Goal: Task Accomplishment & Management: Manage account settings

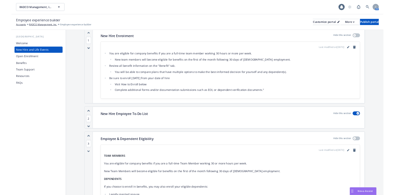
scroll to position [93, 0]
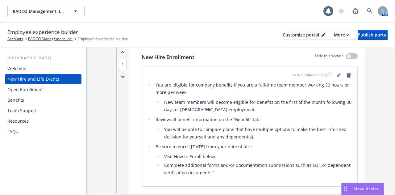
click at [33, 101] on div "Benefits" at bounding box center [43, 100] width 72 height 10
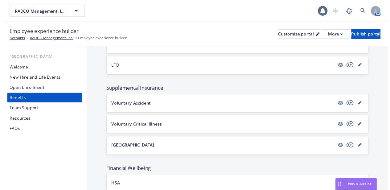
scroll to position [333, 0]
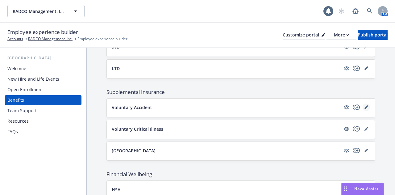
click at [364, 105] on icon "editPencil" at bounding box center [366, 107] width 4 height 4
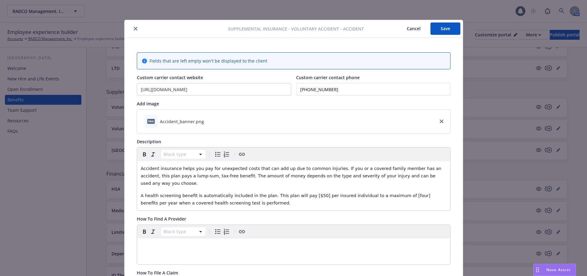
click at [296, 193] on span "A health screening benefit is automatically included in the plan. This plan wil…" at bounding box center [286, 199] width 291 height 12
drag, startPoint x: 208, startPoint y: 191, endPoint x: 197, endPoint y: 181, distance: 15.0
click at [197, 181] on div "Accident insurance helps you pay for unexpected costs that can add up due to co…" at bounding box center [293, 185] width 313 height 49
drag, startPoint x: 389, startPoint y: 190, endPoint x: 400, endPoint y: 187, distance: 11.4
click at [389, 193] on span "A health screening benefit is automatically included in the plan. This plan wil…" at bounding box center [294, 199] width 307 height 12
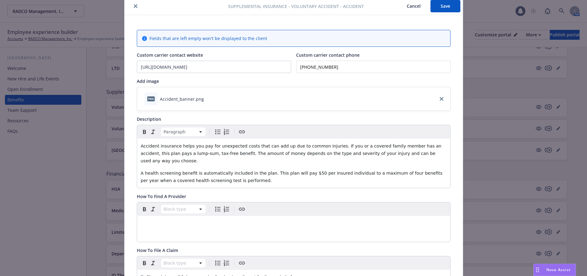
scroll to position [62, 0]
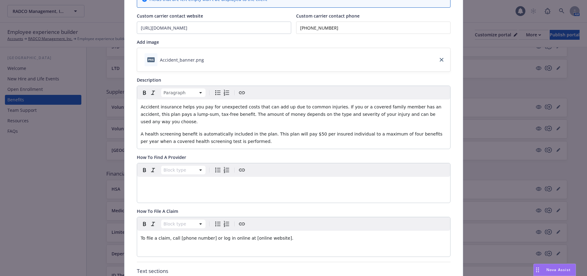
drag, startPoint x: 251, startPoint y: -37, endPoint x: 238, endPoint y: 59, distance: 97.3
click at [238, 59] on div "png Accident_banner.png" at bounding box center [293, 59] width 313 height 23
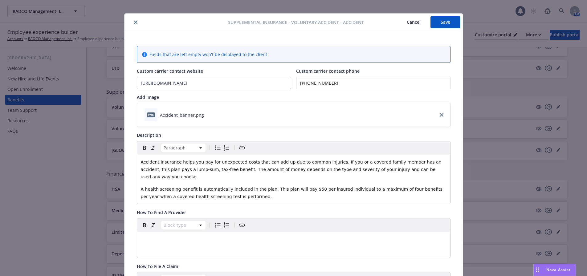
scroll to position [0, 0]
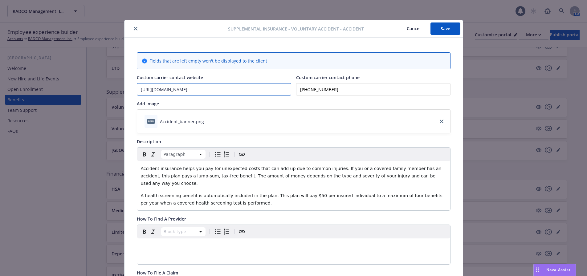
drag, startPoint x: 191, startPoint y: 89, endPoint x: 137, endPoint y: 91, distance: 53.4
click at [137, 91] on input "[URL][DOMAIN_NAME]" at bounding box center [214, 90] width 154 height 12
drag, startPoint x: 188, startPoint y: 211, endPoint x: 126, endPoint y: 213, distance: 61.7
copy span "How To Find A Provider"
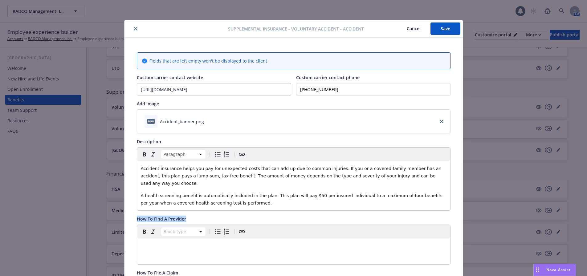
click at [134, 28] on icon "close" at bounding box center [136, 29] width 4 height 4
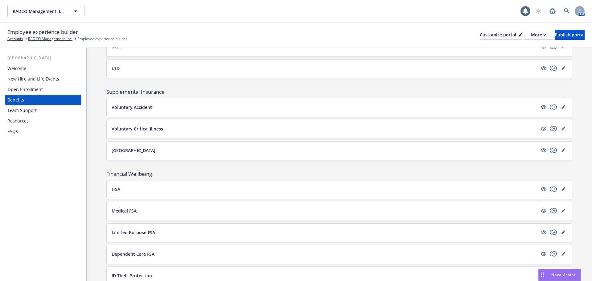
click at [560, 105] on link "editPencil" at bounding box center [563, 106] width 7 height 7
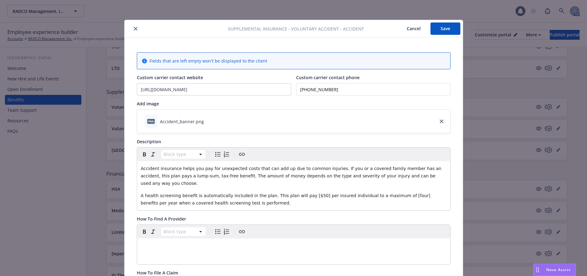
scroll to position [19, 0]
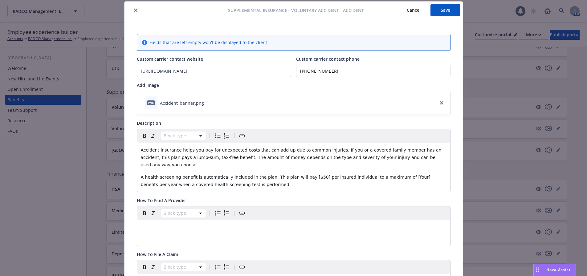
click at [303, 175] on span "A health screening benefit is automatically included in the plan. This plan wil…" at bounding box center [286, 181] width 291 height 12
click at [388, 175] on span "A health screening benefit is automatically included in the plan. This plan wil…" at bounding box center [294, 181] width 307 height 12
click at [445, 9] on button "Save" at bounding box center [446, 10] width 30 height 12
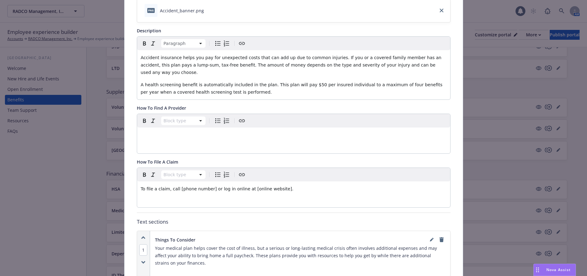
scroll to position [142, 0]
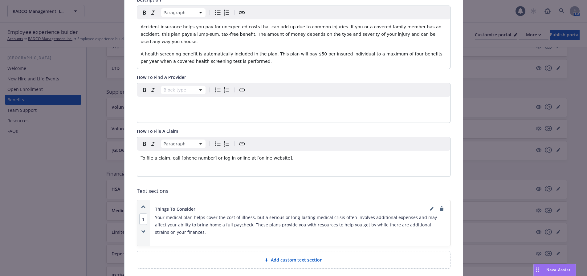
click at [168, 156] on span "To file a claim, call [phone number] or log in online at [online website]." at bounding box center [217, 158] width 153 height 5
drag, startPoint x: 287, startPoint y: 152, endPoint x: 91, endPoint y: 152, distance: 196.1
click at [91, 152] on div "Supplemental Insurance - Voluntary Accident - Accident Cancel Save Fields that …" at bounding box center [293, 138] width 587 height 276
click at [138, 151] on div "editable markdown" at bounding box center [293, 158] width 313 height 15
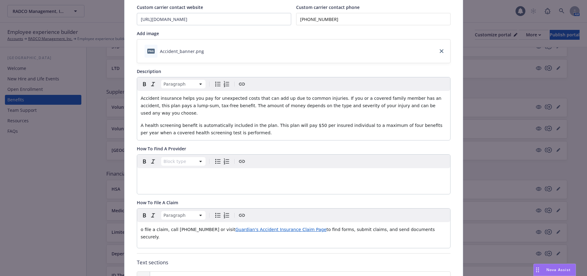
scroll to position [80, 0]
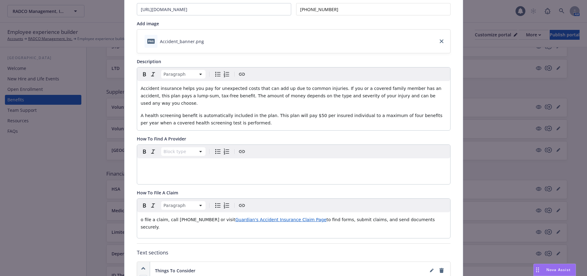
click at [241, 225] on div "Paragraph o file a claim, call [PHONE_NUMBER] or visit Guardian's Accident Insu…" at bounding box center [293, 218] width 313 height 39
drag, startPoint x: 217, startPoint y: 213, endPoint x: 300, endPoint y: 214, distance: 82.6
click at [300, 216] on p "o file a claim, call [PHONE_NUMBER] or visit Guardian's Accident Insurance Clai…" at bounding box center [294, 223] width 306 height 15
click at [283, 224] on div at bounding box center [288, 225] width 19 height 5
click at [281, 226] on icon "button" at bounding box center [280, 225] width 3 height 3
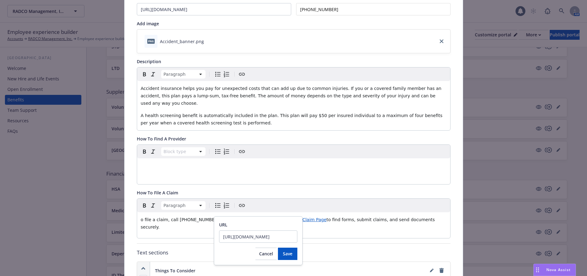
scroll to position [0, 0]
drag, startPoint x: 294, startPoint y: 236, endPoint x: 235, endPoint y: 240, distance: 59.7
click at [235, 240] on input "[URL][DOMAIN_NAME]" at bounding box center [258, 237] width 78 height 12
type input "h"
click at [230, 238] on input "URL" at bounding box center [258, 237] width 78 height 12
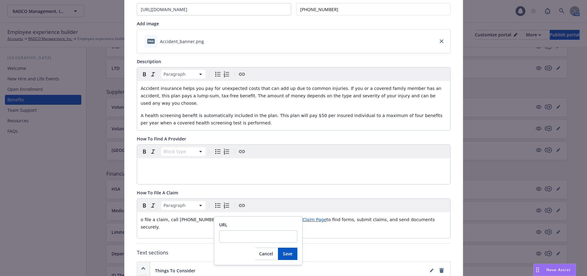
type input "[URL][DOMAIN_NAME]"
click at [290, 256] on span "Save" at bounding box center [288, 254] width 10 height 6
click at [330, 223] on div "Paragraph o file a claim, call [PHONE_NUMBER] or visit Guardian's Accident Insu…" at bounding box center [293, 218] width 313 height 39
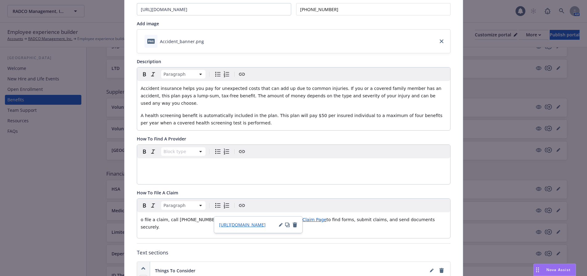
click at [322, 229] on div "Paragraph o file a claim, call [PHONE_NUMBER] or visit Guardian's Accident Insu…" at bounding box center [293, 218] width 313 height 39
click at [332, 220] on div "Paragraph o file a claim, call [PHONE_NUMBER] or visit Guardian's Accident Insu…" at bounding box center [293, 218] width 313 height 39
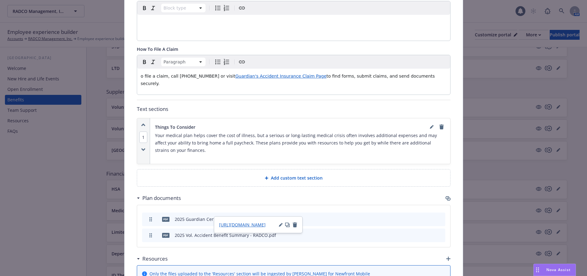
scroll to position [234, 0]
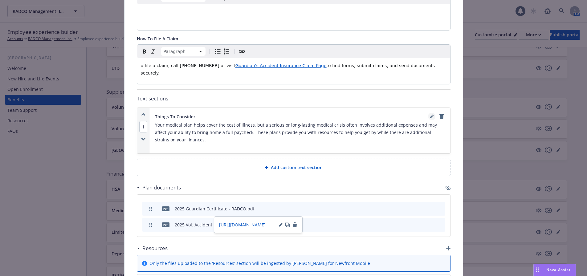
click at [428, 113] on link "editPencil" at bounding box center [431, 116] width 7 height 7
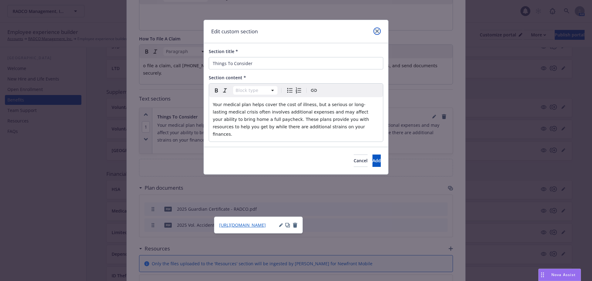
click at [376, 30] on icon "close" at bounding box center [377, 31] width 4 height 4
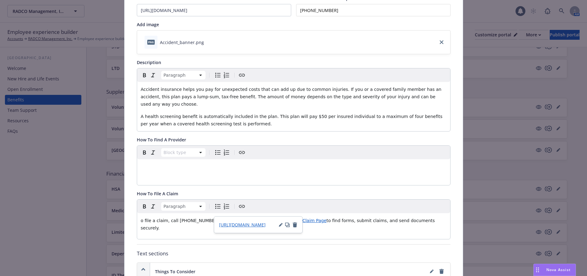
scroll to position [0, 0]
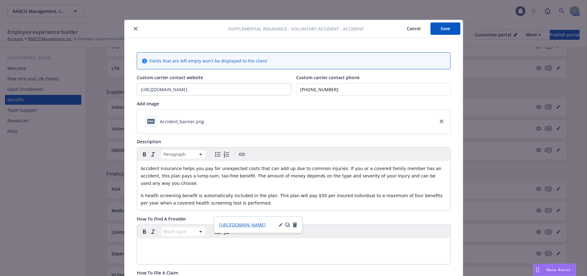
click at [437, 29] on button "Save" at bounding box center [446, 29] width 30 height 12
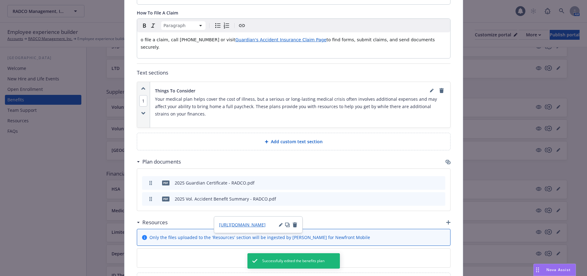
scroll to position [278, 0]
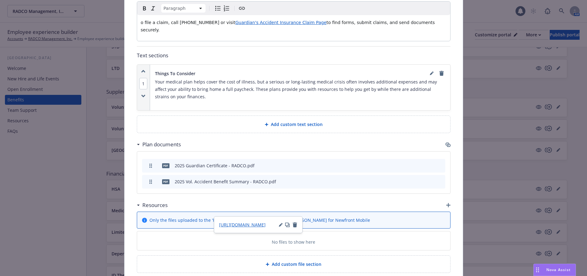
click at [298, 121] on span "Add custom text section" at bounding box center [297, 124] width 52 height 6
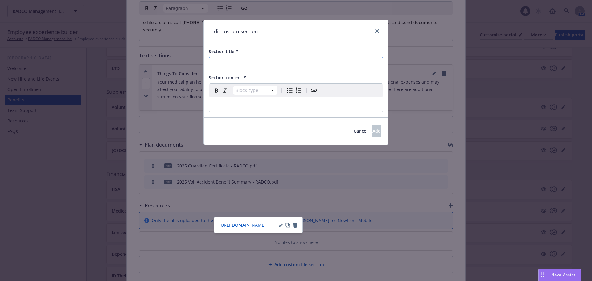
click at [224, 66] on input "Section title *" at bounding box center [296, 63] width 175 height 12
type input "Calculate Your Monthly Cost"
select select "paragraph"
click at [219, 102] on p "editable markdown" at bounding box center [296, 104] width 167 height 7
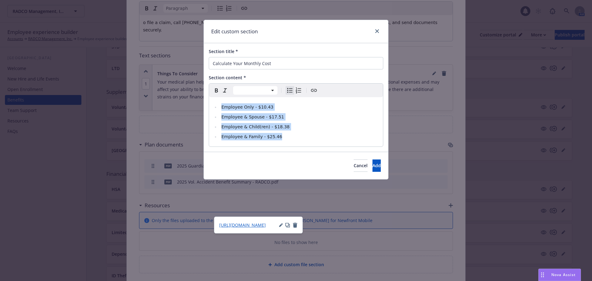
drag, startPoint x: 289, startPoint y: 138, endPoint x: 216, endPoint y: 97, distance: 83.8
click at [216, 97] on div "Paragraph Heading 1 Heading 2 Heading 3 Heading 4 Heading 5 Heading 6 Employee …" at bounding box center [296, 115] width 174 height 63
click at [290, 88] on icon "Bulleted list" at bounding box center [289, 90] width 7 height 7
select select "paragraph"
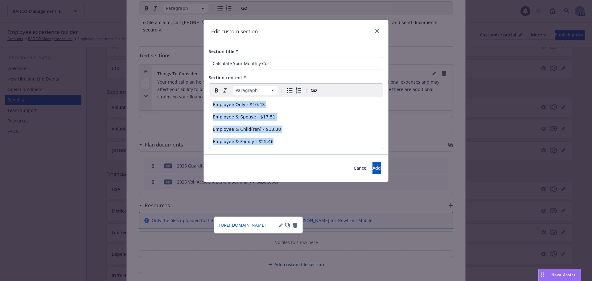
click at [290, 88] on icon "Bulleted list" at bounding box center [289, 90] width 7 height 7
select select
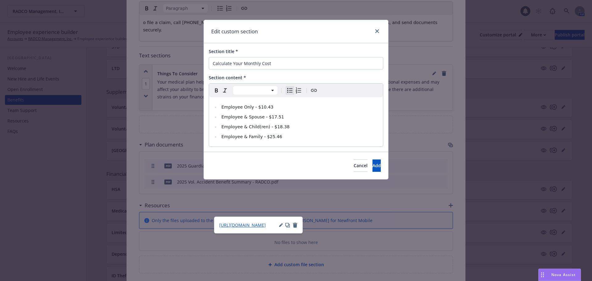
click at [296, 134] on li "Employee & Family - $25.46" at bounding box center [300, 136] width 160 height 7
click at [372, 167] on span "Add" at bounding box center [376, 166] width 8 height 6
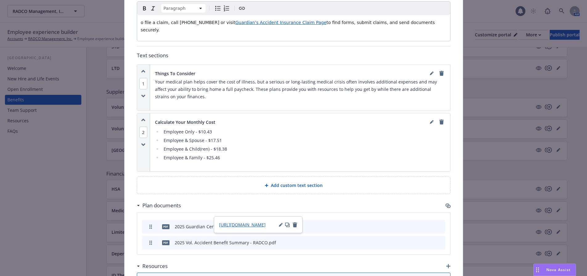
drag, startPoint x: 83, startPoint y: 200, endPoint x: 182, endPoint y: 259, distance: 114.5
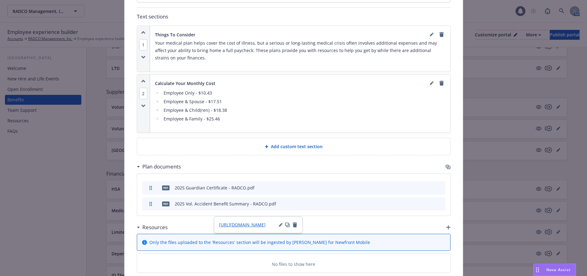
scroll to position [270, 0]
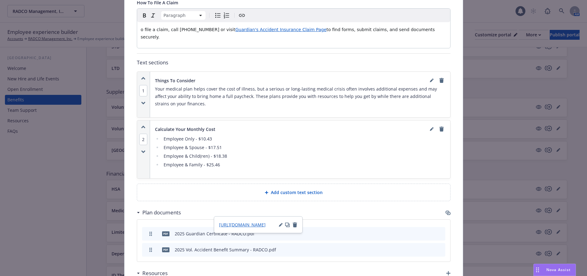
click at [295, 189] on span "Add custom text section" at bounding box center [297, 192] width 52 height 6
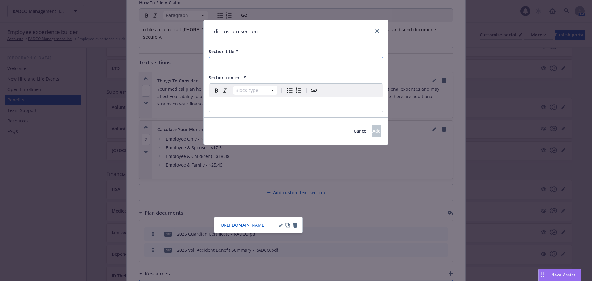
click at [228, 62] on input "Section title *" at bounding box center [296, 63] width 175 height 12
select select "paragraph"
drag, startPoint x: 228, startPoint y: 63, endPoint x: 216, endPoint y: 104, distance: 42.9
click at [216, 104] on p "editable markdown" at bounding box center [296, 104] width 167 height 7
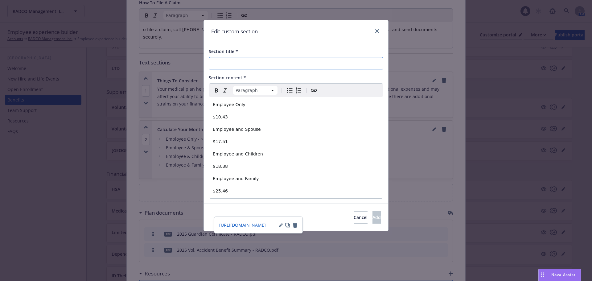
click at [241, 64] on input "Section title *" at bounding box center [296, 63] width 175 height 12
paste input "Employee Monthly Contributions"
type input "Employee Monthly Contributions"
click at [372, 217] on span "Add" at bounding box center [376, 217] width 8 height 6
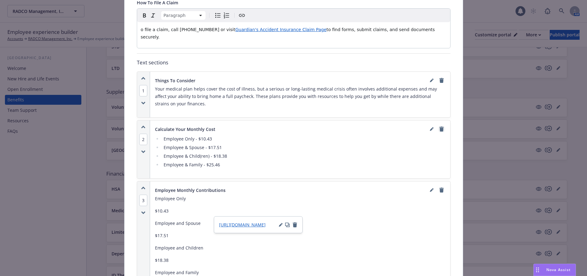
click at [441, 127] on icon "remove" at bounding box center [442, 129] width 4 height 5
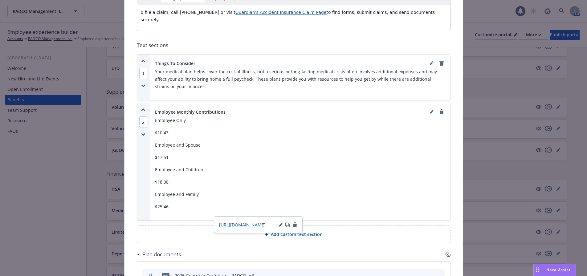
scroll to position [301, 0]
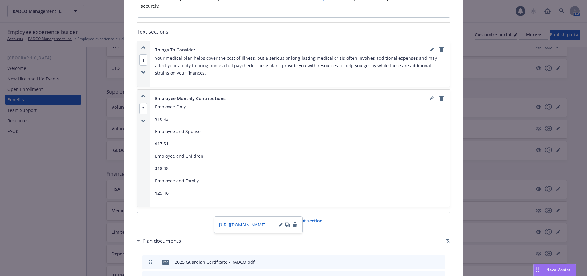
click at [305, 218] on span "Add custom text section" at bounding box center [297, 221] width 52 height 6
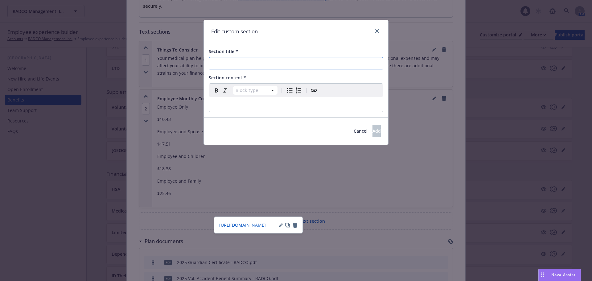
click at [240, 59] on input "Section title *" at bounding box center [296, 63] width 175 height 12
type input "Example"
select select "paragraph"
click at [217, 105] on p "editable markdown" at bounding box center [296, 104] width 167 height 7
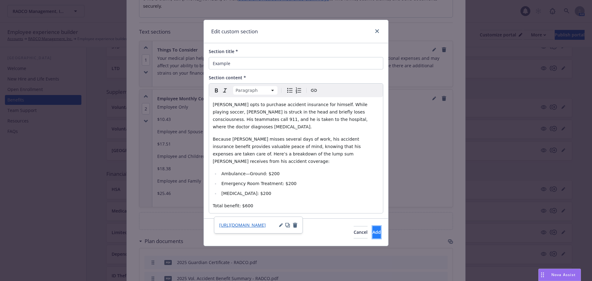
click at [372, 229] on span "Add" at bounding box center [376, 232] width 8 height 6
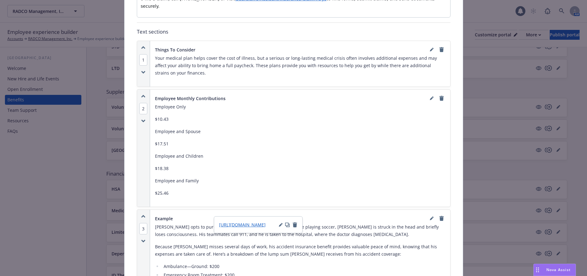
click at [141, 215] on icon "button" at bounding box center [143, 216] width 4 height 3
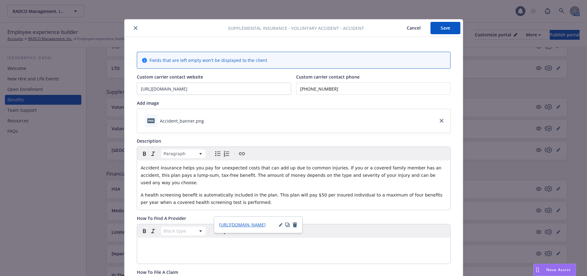
scroll to position [0, 0]
click at [451, 29] on button "Save" at bounding box center [446, 29] width 30 height 12
click at [132, 26] on button "close" at bounding box center [135, 28] width 7 height 7
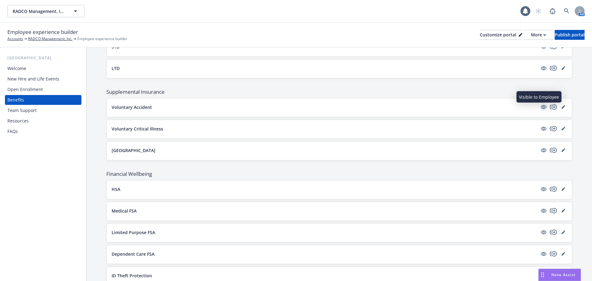
click at [541, 108] on icon "visible" at bounding box center [544, 107] width 6 height 6
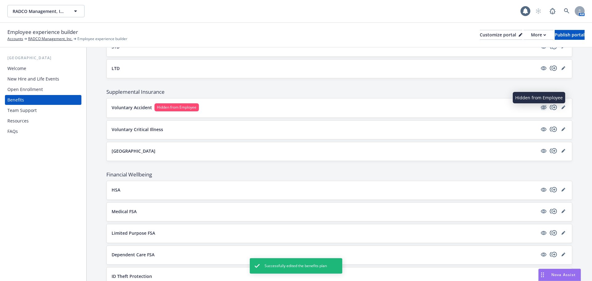
click at [540, 104] on icon "hidden" at bounding box center [543, 107] width 7 height 7
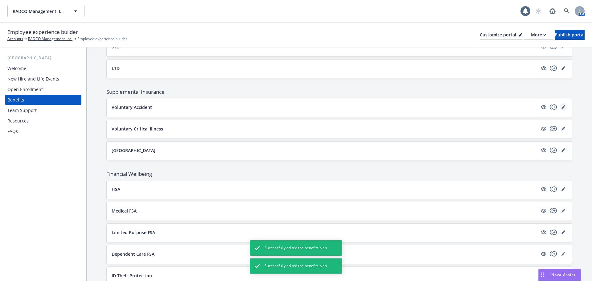
click at [561, 108] on link "editPencil" at bounding box center [563, 106] width 7 height 7
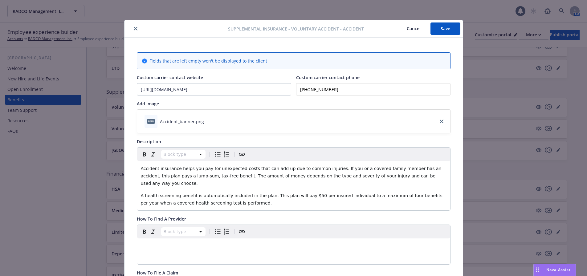
click at [447, 30] on button "Save" at bounding box center [446, 29] width 30 height 12
click at [409, 28] on button "Cancel" at bounding box center [414, 29] width 34 height 12
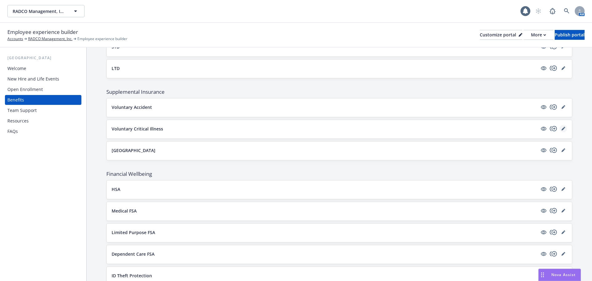
click at [562, 128] on icon "editPencil" at bounding box center [564, 129] width 4 height 4
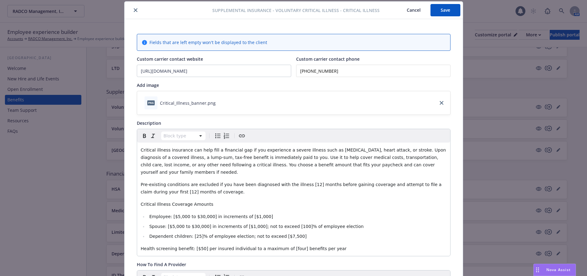
scroll to position [49, 0]
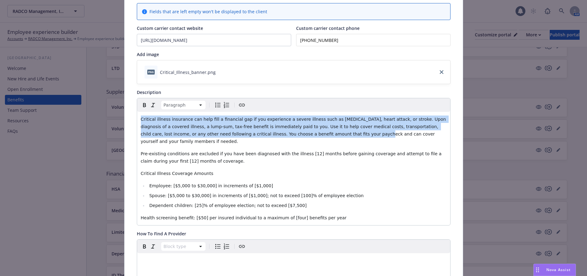
drag, startPoint x: 138, startPoint y: 118, endPoint x: 275, endPoint y: 133, distance: 137.7
click at [275, 133] on div "Critical illness insurance can help fill a financial gap if you experience a se…" at bounding box center [293, 168] width 313 height 113
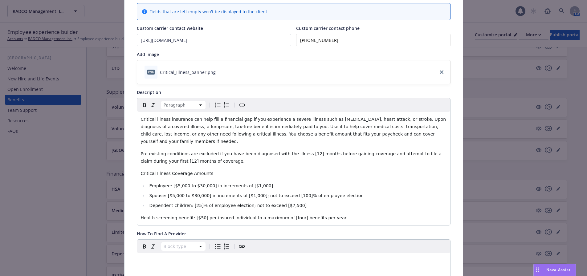
click at [292, 160] on div "Critical illness insurance can help fill a financial gap if you experience a se…" at bounding box center [293, 168] width 313 height 113
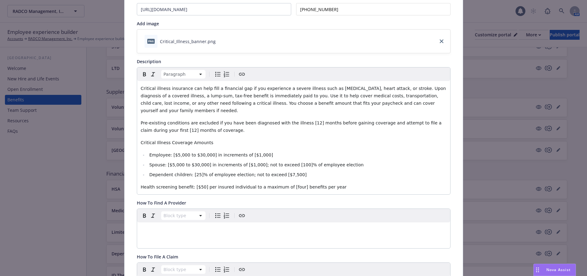
scroll to position [0, 0]
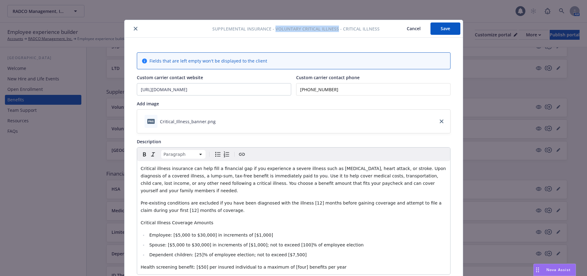
drag, startPoint x: 274, startPoint y: 30, endPoint x: 336, endPoint y: 28, distance: 62.3
click at [336, 28] on span "Supplemental Insurance - Voluntary Critical Illness - Critical Illness" at bounding box center [295, 29] width 167 height 6
copy span "Voluntary Critical Illness"
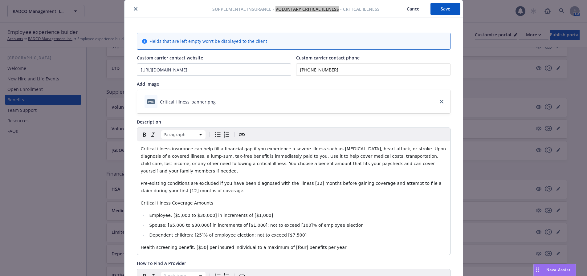
scroll to position [31, 0]
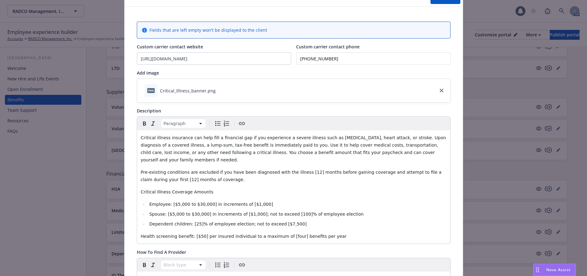
click at [169, 202] on span "Employee: [$5,000 to $30,000] in increments of [$1,000]" at bounding box center [211, 204] width 124 height 5
drag, startPoint x: 172, startPoint y: 196, endPoint x: 179, endPoint y: 196, distance: 7.1
click at [172, 202] on span "Employee: $5,000 to $30,000] in increments of [$1,000]" at bounding box center [210, 204] width 122 height 5
click at [163, 212] on span "Spouse: [$5,000 to $30,000] in increments of [$1,000]; not to exceed [100]% of …" at bounding box center [256, 214] width 215 height 5
click at [188, 222] on span "Dependent children: [25]% of employee election; not to exceed [$7,500]" at bounding box center [228, 224] width 158 height 5
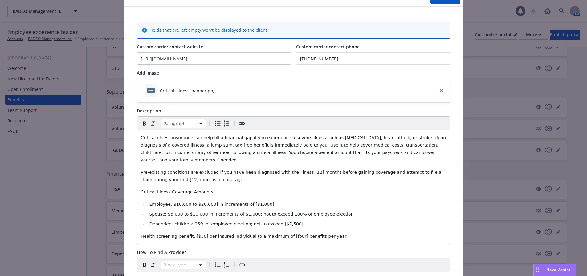
click at [188, 234] on span "Health screening benefit: [$50] per insured individual to a maximum of [four] b…" at bounding box center [244, 236] width 206 height 5
click at [197, 234] on span "Health screening benefit: $50] per insured individual to a maximum of [four] be…" at bounding box center [243, 236] width 204 height 5
drag, startPoint x: 202, startPoint y: 226, endPoint x: 209, endPoint y: 224, distance: 6.7
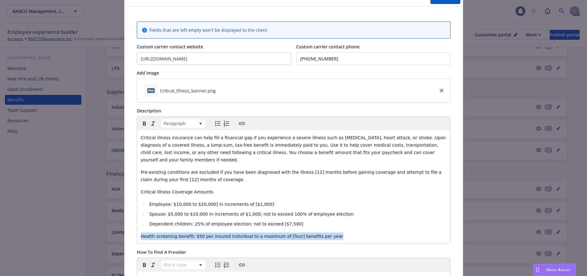
drag, startPoint x: 138, startPoint y: 230, endPoint x: 336, endPoint y: 231, distance: 198.3
click at [336, 231] on div "Critical illness insurance can help fill a financial gap if you experience a se…" at bounding box center [293, 186] width 313 height 113
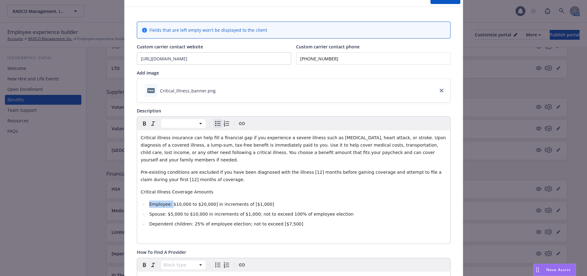
drag, startPoint x: 147, startPoint y: 196, endPoint x: 168, endPoint y: 199, distance: 21.1
click at [168, 201] on li "Employee: $10,000 to $20,000] in increments of [$1,000]" at bounding box center [297, 204] width 299 height 7
click at [140, 124] on button "button" at bounding box center [144, 123] width 9 height 9
click at [156, 213] on ul "Employee: $10,000 to $20,000] in increments of [$1,000] Spouse: $5,000 to $10,0…" at bounding box center [294, 214] width 306 height 27
drag, startPoint x: 146, startPoint y: 208, endPoint x: 163, endPoint y: 207, distance: 16.7
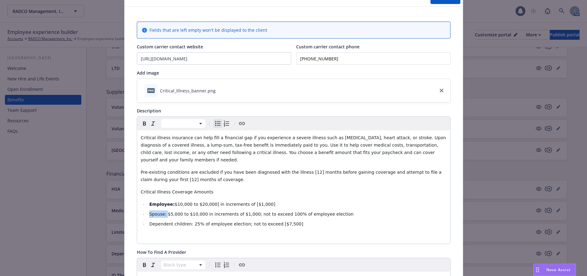
click at [163, 211] on li "Spouse: $5,000 to $10,000 in increments of $1,000; not to exceed 100% of employ…" at bounding box center [297, 214] width 299 height 7
drag, startPoint x: 141, startPoint y: 123, endPoint x: 143, endPoint y: 128, distance: 5.0
click at [141, 123] on icon "button" at bounding box center [144, 123] width 7 height 7
click at [169, 220] on li "Dependent children: 25% of employee election; not to exceed [$7,500]" at bounding box center [297, 223] width 299 height 7
click at [168, 202] on strong "Employee:" at bounding box center [161, 204] width 25 height 5
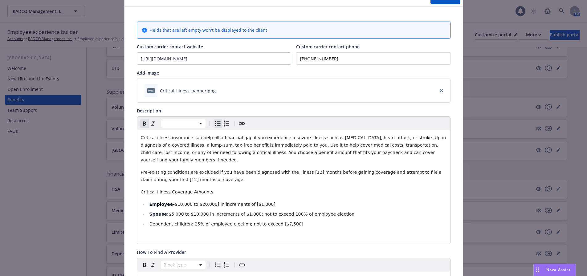
click at [168, 202] on strong "Employee-" at bounding box center [162, 204] width 26 height 5
drag, startPoint x: 167, startPoint y: 198, endPoint x: 170, endPoint y: 198, distance: 3.1
click at [170, 201] on li "Employee- $10,000 to $20,000] in increments of [$1,000]" at bounding box center [297, 204] width 299 height 7
drag, startPoint x: 143, startPoint y: 126, endPoint x: 146, endPoint y: 130, distance: 4.1
click at [143, 126] on icon "button" at bounding box center [144, 123] width 7 height 7
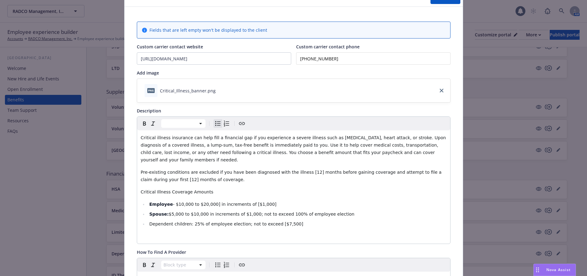
click at [182, 212] on span "$5,000 to $10,000 in increments of $1,000; not to exceed 100% of employee elect…" at bounding box center [262, 214] width 186 height 5
click at [163, 212] on strong "Spouse:" at bounding box center [158, 214] width 19 height 5
click at [163, 212] on strong "Spouse-" at bounding box center [158, 214] width 19 height 5
click at [141, 124] on icon "button" at bounding box center [144, 123] width 7 height 7
click at [175, 225] on div "Critical illness insurance can help fill a financial gap if you experience a se…" at bounding box center [293, 186] width 313 height 113
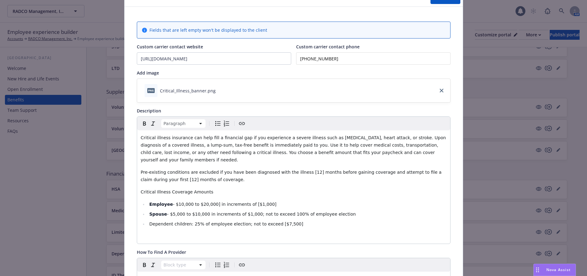
drag, startPoint x: 190, startPoint y: 232, endPoint x: 345, endPoint y: 206, distance: 156.8
click at [348, 211] on li "Spouse - $5,000 to $10,000 in increments of $1,000; not to exceed 100% of emplo…" at bounding box center [297, 214] width 299 height 7
click at [241, 202] on span "- $10,000 to $20,000] in increments of [$1,000]" at bounding box center [225, 204] width 104 height 5
click at [194, 233] on p "editable markdown" at bounding box center [294, 236] width 306 height 7
drag, startPoint x: 146, startPoint y: 218, endPoint x: 186, endPoint y: 216, distance: 39.5
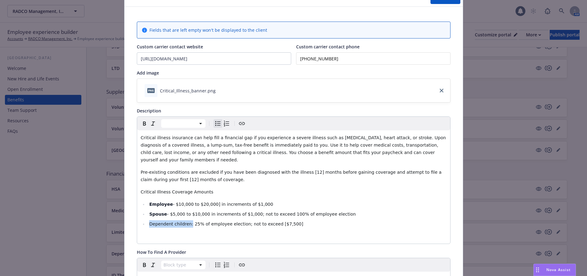
click at [186, 220] on li "Dependent children: 25% of employee election; not to exceed [$7,500]" at bounding box center [297, 223] width 299 height 7
click at [179, 233] on p "editable markdown" at bounding box center [294, 236] width 306 height 7
click at [298, 220] on li "**Child (up to age [DEMOGRAPHIC_DATA]% of employee election; not to exceed [$7,…" at bounding box center [297, 223] width 299 height 7
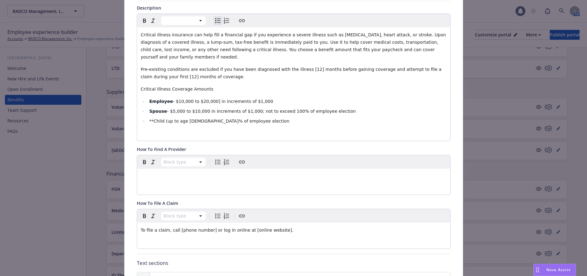
scroll to position [154, 0]
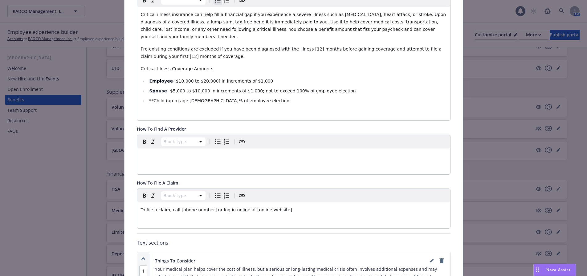
click at [178, 209] on div "To file a claim, call [phone number] or log in online at [online website]." at bounding box center [293, 210] width 313 height 15
click at [156, 206] on p "To file a claim, call [phone number] or log in online at [online website]." at bounding box center [294, 209] width 306 height 7
drag, startPoint x: 157, startPoint y: 204, endPoint x: 303, endPoint y: 210, distance: 146.9
click at [303, 210] on div "Paragraph To file a claim, call [phone number] or log in online at [online webs…" at bounding box center [293, 208] width 313 height 39
drag, startPoint x: 297, startPoint y: 204, endPoint x: 83, endPoint y: 205, distance: 213.4
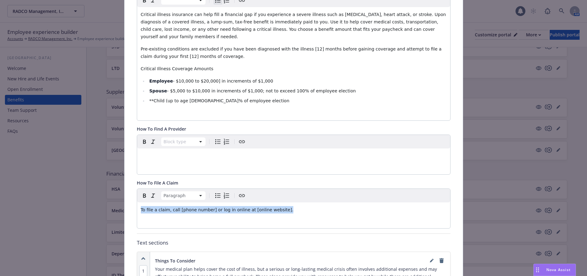
click at [83, 205] on div "Supplemental Insurance - Voluntary Critical Illness - Critical Illness Cancel S…" at bounding box center [293, 138] width 587 height 276
click at [151, 206] on p "editable markdown" at bounding box center [294, 209] width 306 height 7
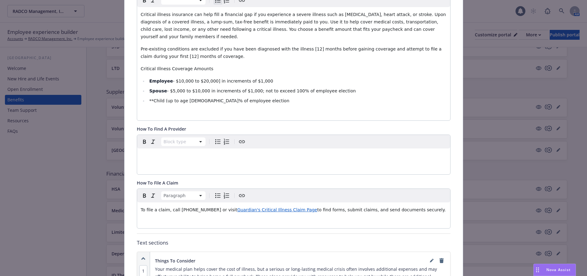
scroll to position [123, 0]
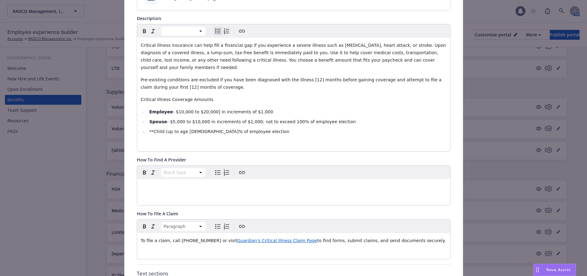
click at [281, 119] on span "$5,000 to $10,000 in increments of $1,000; not to exceed 100% of employee elect…" at bounding box center [263, 121] width 186 height 5
drag, startPoint x: 256, startPoint y: 105, endPoint x: 206, endPoint y: 106, distance: 49.7
click at [206, 108] on li "Employee - $10,000 to $20,000] in increments of $1,000" at bounding box center [297, 111] width 299 height 7
click at [182, 119] on span "$5,000 to $10,000 in increments of $1,000; not to exceed 50% of employee electi…" at bounding box center [261, 121] width 183 height 5
click at [189, 109] on span "- $10,000 to $20,000" at bounding box center [196, 111] width 46 height 5
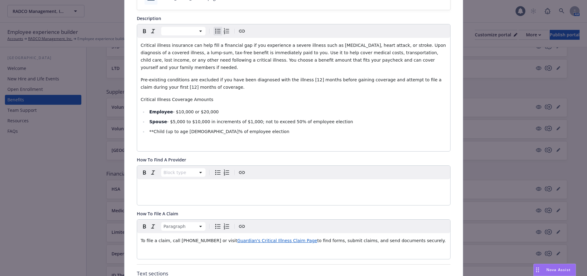
drag, startPoint x: 181, startPoint y: 116, endPoint x: 205, endPoint y: 115, distance: 23.7
click at [181, 119] on span "$5,000 to $10,000 in increments of $1,000; not to exceed 50% of employee electi…" at bounding box center [261, 121] width 183 height 5
drag, startPoint x: 244, startPoint y: 114, endPoint x: 200, endPoint y: 117, distance: 43.9
click at [200, 119] on span "$5,000 or $10,000 in increments of $1,000; not to exceed 50% of employee electi…" at bounding box center [261, 121] width 183 height 5
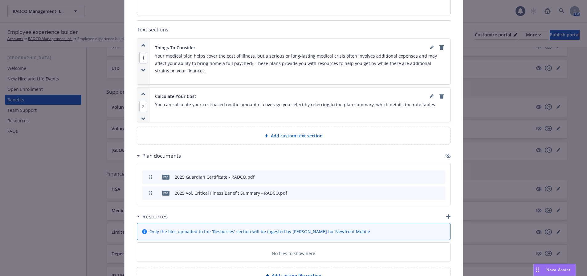
scroll to position [370, 0]
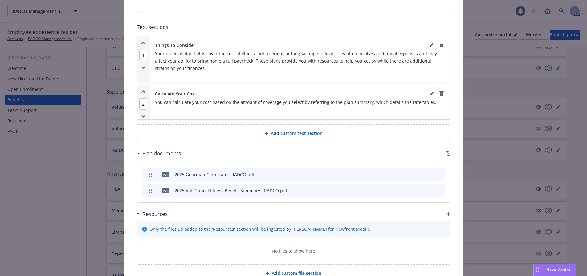
click at [297, 130] on span "Add custom text section" at bounding box center [297, 133] width 52 height 6
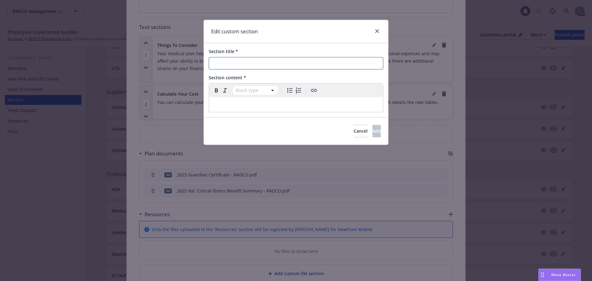
click at [220, 67] on input "Section title *" at bounding box center [296, 63] width 175 height 12
type input "More Benefits"
select select "paragraph"
click at [225, 103] on p "editable markdown" at bounding box center [296, 104] width 167 height 7
click at [242, 104] on span "Offers a $50 welness benefit to each covered person" at bounding box center [270, 104] width 114 height 5
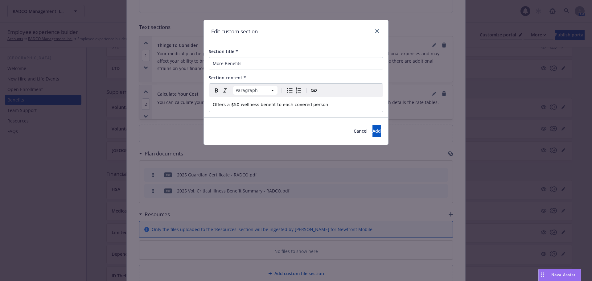
click at [337, 105] on p "Offers a $50 wellness benefit to each covered person" at bounding box center [296, 104] width 167 height 7
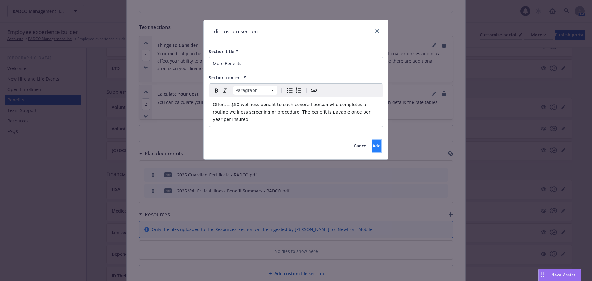
click at [372, 143] on span "Add" at bounding box center [376, 146] width 8 height 6
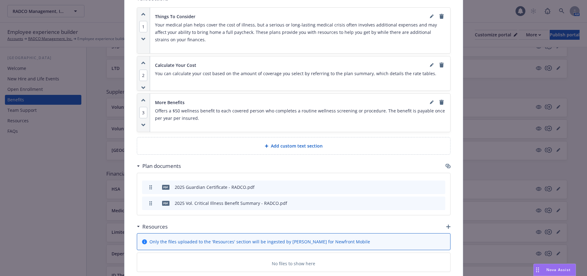
scroll to position [432, 0]
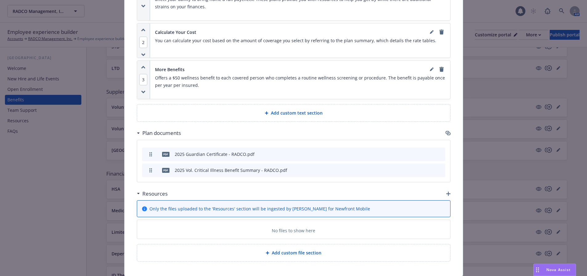
click at [278, 110] on span "Add custom text section" at bounding box center [297, 113] width 52 height 6
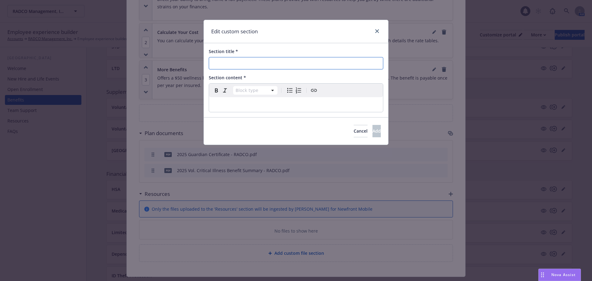
click at [247, 61] on input "Section title *" at bounding box center [296, 63] width 175 height 12
type input "Example"
click at [377, 30] on icon "close" at bounding box center [377, 31] width 4 height 4
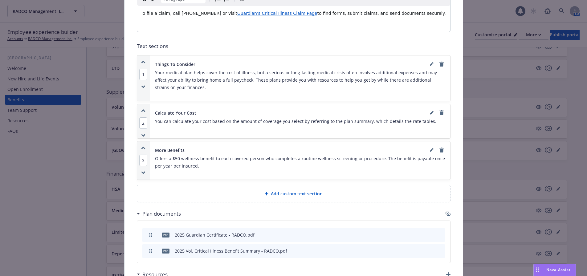
scroll to position [370, 0]
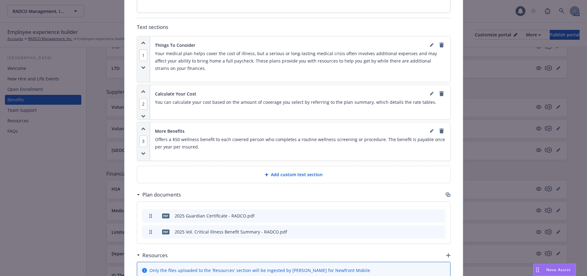
click at [291, 171] on span "Add custom text section" at bounding box center [297, 174] width 52 height 6
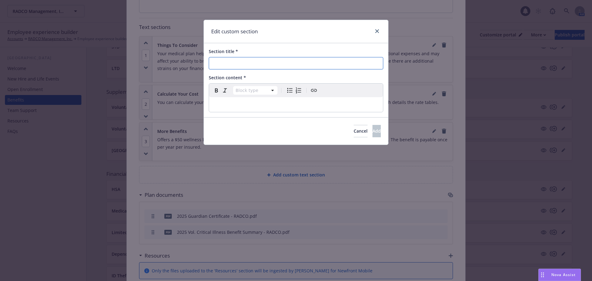
click at [233, 63] on input "Section title *" at bounding box center [296, 63] width 175 height 12
type input "Example"
select select "paragraph"
click at [220, 100] on div "editable markdown" at bounding box center [296, 104] width 174 height 15
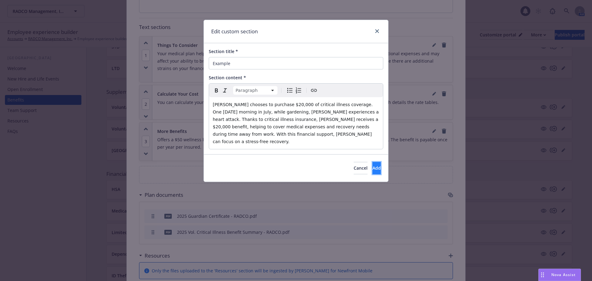
click at [372, 165] on span "Add" at bounding box center [376, 168] width 8 height 6
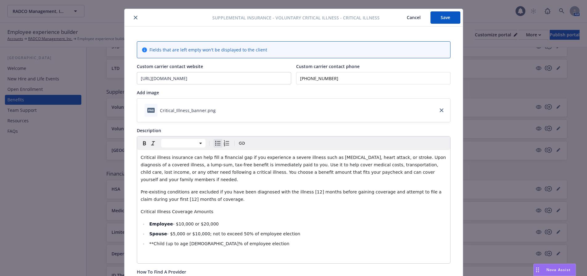
scroll to position [0, 0]
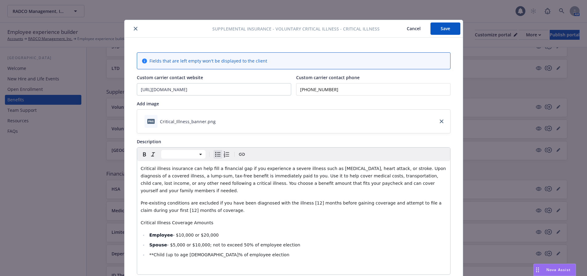
click at [449, 27] on button "Save" at bounding box center [446, 29] width 30 height 12
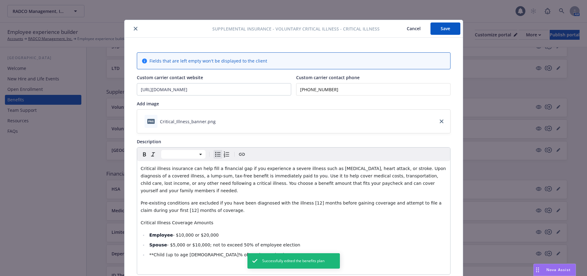
click at [134, 28] on icon "close" at bounding box center [136, 29] width 4 height 4
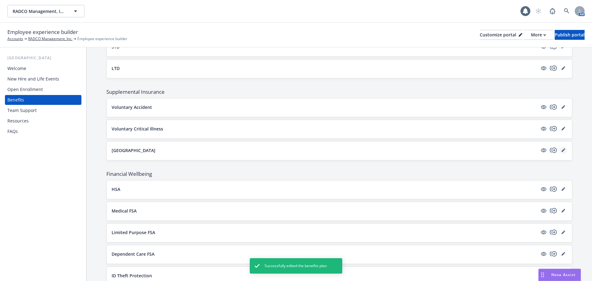
click at [562, 152] on icon "editPencil" at bounding box center [564, 150] width 4 height 4
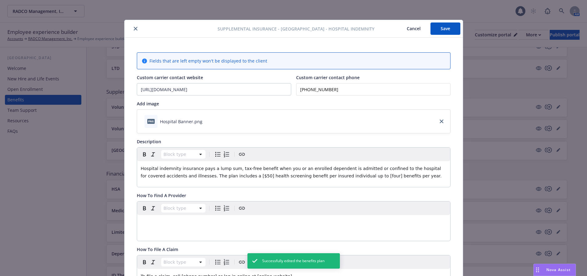
scroll to position [19, 0]
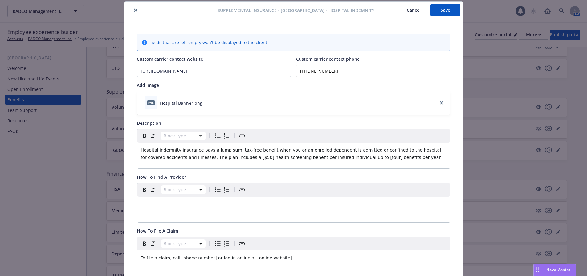
drag, startPoint x: 204, startPoint y: 158, endPoint x: 209, endPoint y: 158, distance: 5.6
click at [204, 158] on span "Hospital indemnity insurance pays a lump sum, tax-free benefit when you or an e…" at bounding box center [292, 154] width 302 height 12
click at [321, 159] on span "Hospital indemnity insurance pays a lump sum, tax-free benefit when you or an e…" at bounding box center [292, 154] width 302 height 12
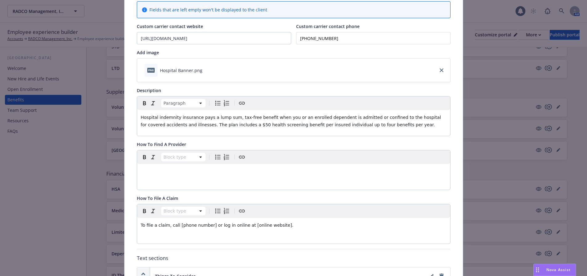
scroll to position [80, 0]
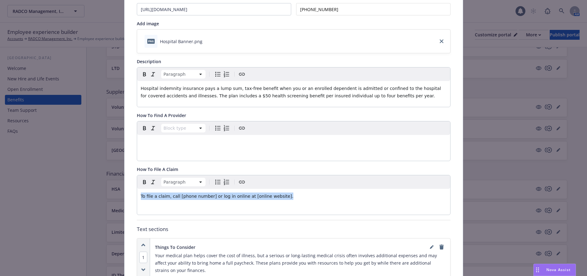
drag, startPoint x: 306, startPoint y: 202, endPoint x: 72, endPoint y: 194, distance: 234.2
click at [89, 203] on div "Supplemental Insurance - [GEOGRAPHIC_DATA] - Hospital Indemnity Cancel Save Fie…" at bounding box center [293, 138] width 587 height 276
click at [144, 201] on div "editable markdown" at bounding box center [293, 196] width 313 height 15
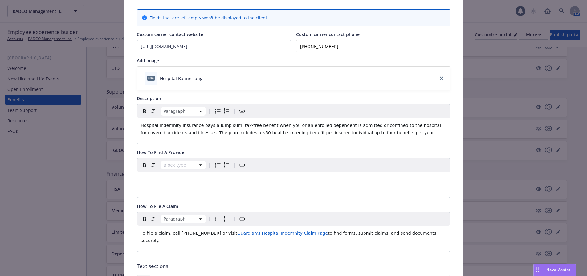
scroll to position [0, 0]
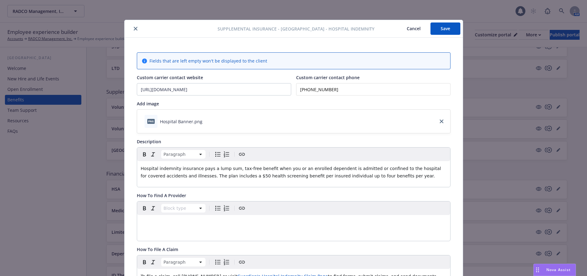
click at [441, 28] on button "Save" at bounding box center [446, 29] width 30 height 12
click at [408, 27] on button "Cancel" at bounding box center [414, 29] width 34 height 12
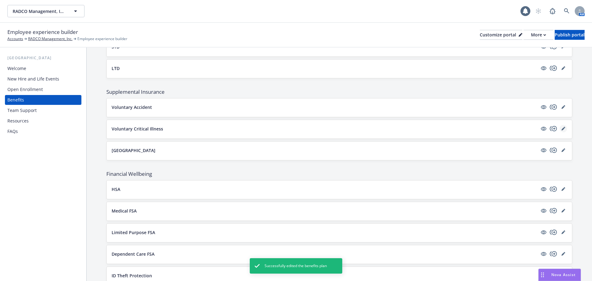
click at [562, 128] on icon "editPencil" at bounding box center [564, 129] width 4 height 4
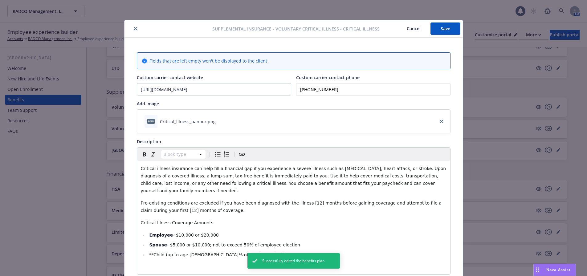
click at [135, 30] on icon "close" at bounding box center [136, 29] width 4 height 4
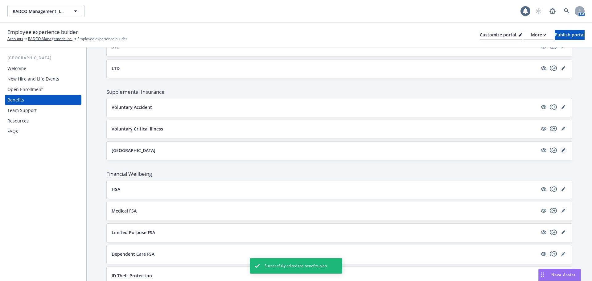
click at [562, 151] on icon "editPencil" at bounding box center [563, 150] width 3 height 3
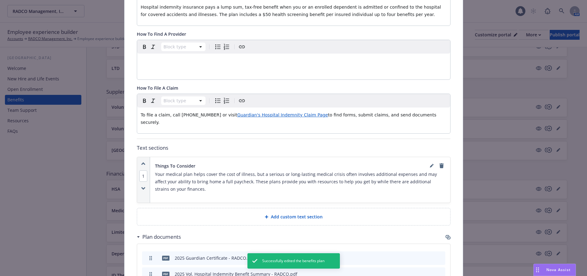
scroll to position [173, 0]
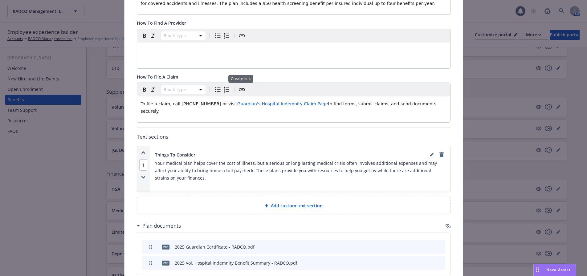
click at [238, 91] on icon "Create link" at bounding box center [241, 89] width 7 height 7
drag, startPoint x: 220, startPoint y: 104, endPoint x: 302, endPoint y: 101, distance: 82.4
click at [302, 101] on p "To file a claim, call [PHONE_NUMBER] or visit Guardian's Hospital Indemnity Cla…" at bounding box center [294, 107] width 306 height 15
click at [238, 91] on icon "Create link" at bounding box center [241, 89] width 7 height 7
click at [238, 126] on input "URL" at bounding box center [261, 128] width 78 height 12
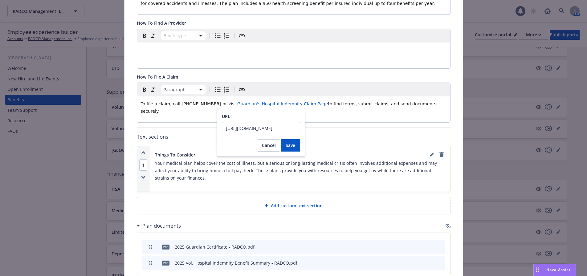
scroll to position [0, 100]
type input "[URL][DOMAIN_NAME]"
click at [289, 143] on span "Save" at bounding box center [291, 145] width 10 height 6
click at [341, 118] on div "Paragraph To file a claim, call [PHONE_NUMBER] or visit Guardian's Hospital Ind…" at bounding box center [293, 102] width 313 height 39
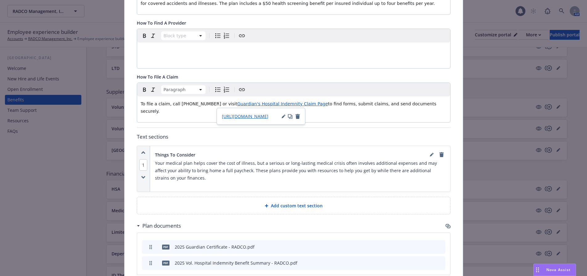
click at [328, 113] on div "Paragraph To file a claim, call [PHONE_NUMBER] or visit Guardian's Hospital Ind…" at bounding box center [293, 102] width 313 height 39
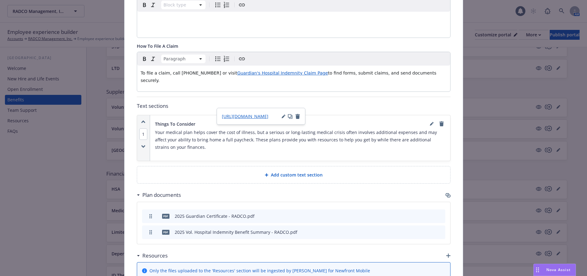
click at [296, 173] on span "Add custom text section" at bounding box center [297, 175] width 52 height 6
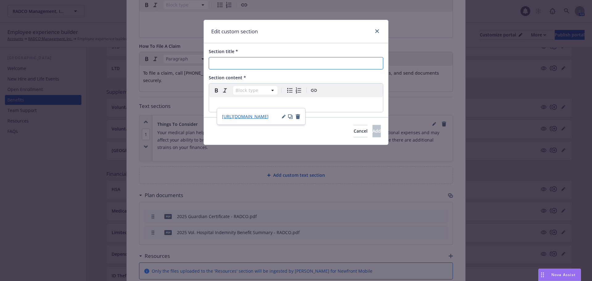
click at [244, 64] on input "Section title *" at bounding box center [296, 63] width 175 height 12
type input "Example"
select select "paragraph"
click at [218, 105] on p "editable markdown" at bounding box center [296, 104] width 167 height 7
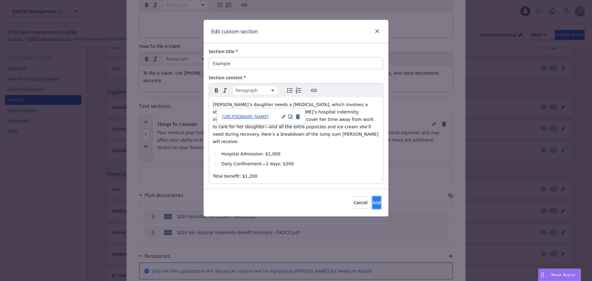
click at [372, 200] on span "Add" at bounding box center [376, 203] width 8 height 6
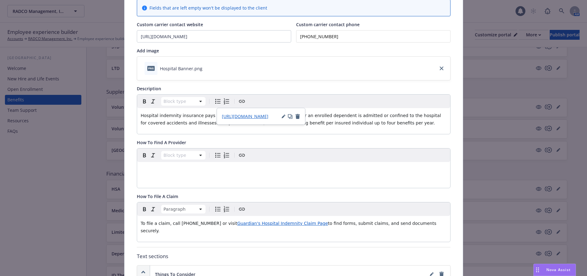
scroll to position [62, 0]
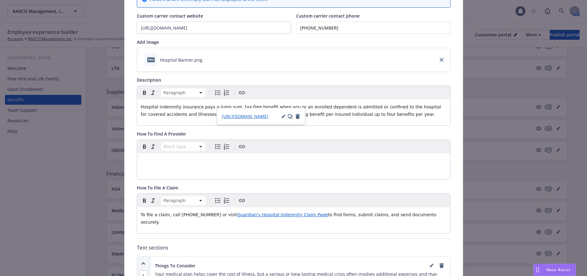
click at [392, 115] on p "Hospital indemnity insurance pays a lump sum, tax-free benefit when you or an e…" at bounding box center [294, 110] width 306 height 15
click at [154, 163] on p "editable markdown" at bounding box center [294, 160] width 306 height 7
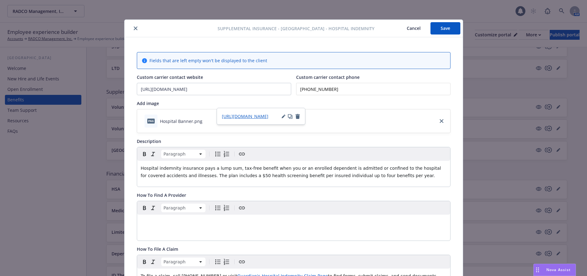
scroll to position [0, 0]
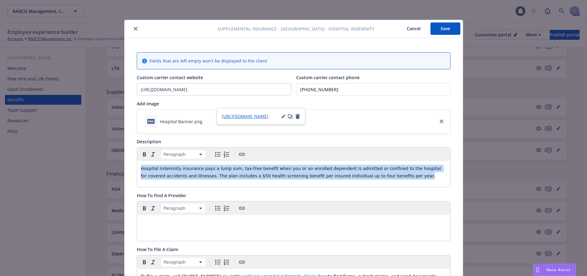
drag, startPoint x: 358, startPoint y: 179, endPoint x: 76, endPoint y: 165, distance: 282.2
click at [76, 166] on div "Supplemental Insurance - [GEOGRAPHIC_DATA] - Hospital Indemnity Cancel Save Fie…" at bounding box center [293, 138] width 587 height 276
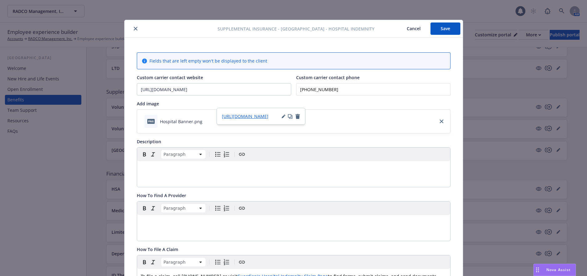
click at [144, 169] on p "editable markdown" at bounding box center [294, 168] width 306 height 7
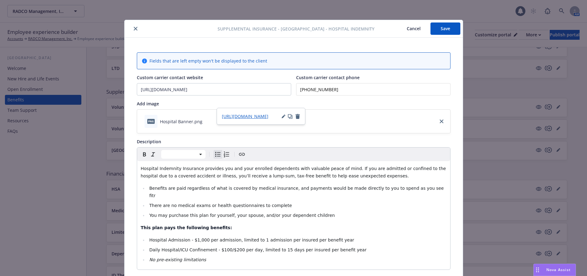
click at [412, 190] on li "Benefits are paid regardless of what is covered by medical insurance, and payme…" at bounding box center [297, 192] width 299 height 15
click at [192, 238] on span "Hospital Admission - $1,000 per admission, limited to 1 admission per insured p…" at bounding box center [251, 240] width 205 height 5
click at [226, 248] on span "Daily Hospital/ICU Confinement - $100/$200 per day, limited to 15 days per insu…" at bounding box center [257, 250] width 217 height 5
click at [408, 29] on button "Cancel" at bounding box center [414, 29] width 34 height 12
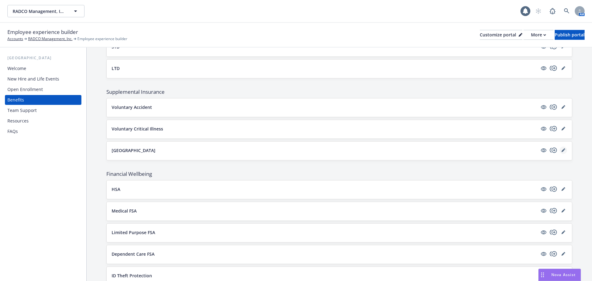
click at [561, 150] on link "editPencil" at bounding box center [563, 149] width 7 height 7
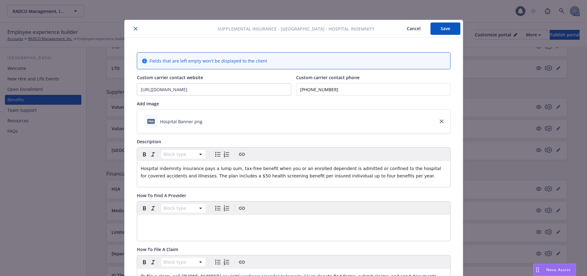
scroll to position [19, 0]
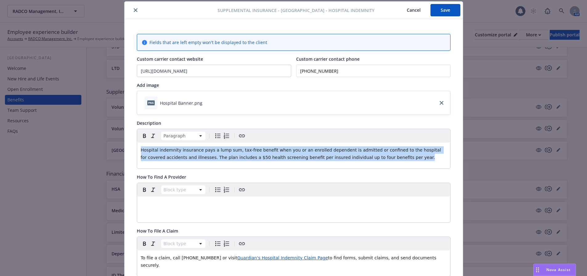
drag, startPoint x: 357, startPoint y: 159, endPoint x: 135, endPoint y: 149, distance: 222.2
click at [137, 149] on div "Hospital indemnity insurance pays a lump sum, tax-free benefit when you or an e…" at bounding box center [293, 154] width 313 height 22
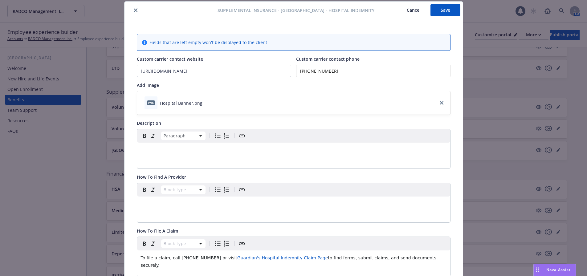
click at [175, 153] on p "editable markdown" at bounding box center [294, 149] width 306 height 7
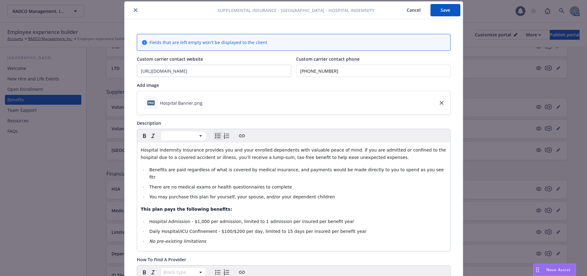
click at [419, 171] on li "Benefits are paid regardless of what is covered by medical insurance, and payme…" at bounding box center [297, 173] width 299 height 15
click at [191, 219] on span "Hospital Admission - $1,000 per admission, limited to 1 admission per insured p…" at bounding box center [251, 221] width 205 height 5
click at [220, 229] on span "Daily Hospital/ICU Confinement - $100/$200 per day, limited to 15 days per insu…" at bounding box center [257, 231] width 217 height 5
click at [216, 229] on span "Daily Hospital/ICU Confinement - $100/$200 per day, limited to 15 days per insu…" at bounding box center [257, 231] width 217 height 5
click at [226, 229] on span "Daily Hospital/ICU Confinement - $500/$200 per day, limited to 15 days per insu…" at bounding box center [257, 231] width 217 height 5
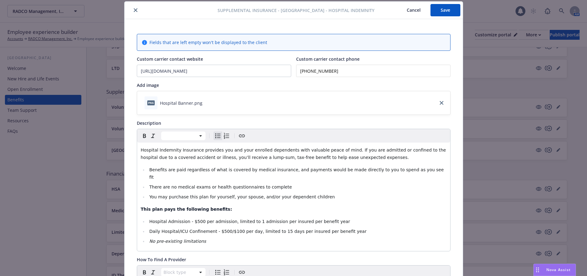
scroll to position [49, 0]
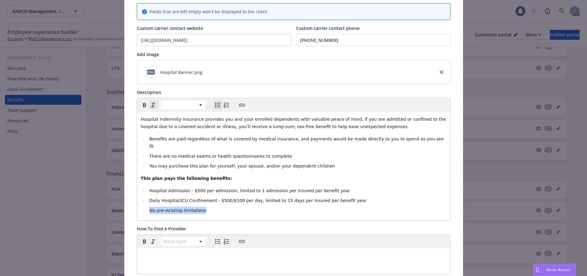
drag, startPoint x: 205, startPoint y: 204, endPoint x: 128, endPoint y: 204, distance: 76.5
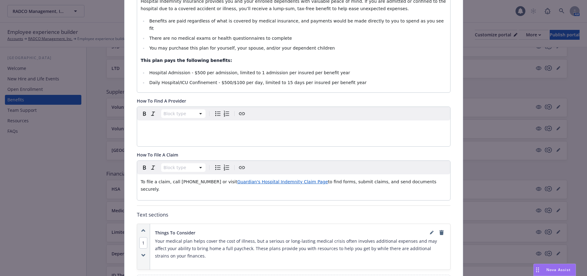
scroll to position [173, 0]
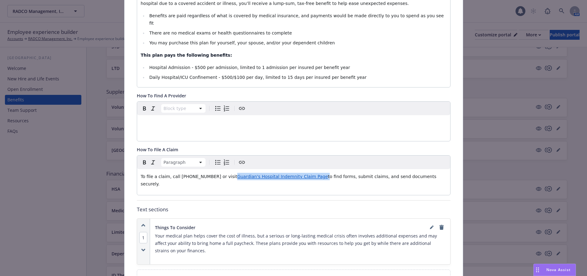
drag, startPoint x: 219, startPoint y: 169, endPoint x: 302, endPoint y: 168, distance: 83.3
click at [302, 173] on p "To file a claim, call [PHONE_NUMBER] or visit Guardian's Hospital Indemnity Cla…" at bounding box center [294, 180] width 306 height 15
click at [241, 159] on icon "Create link" at bounding box center [241, 162] width 7 height 7
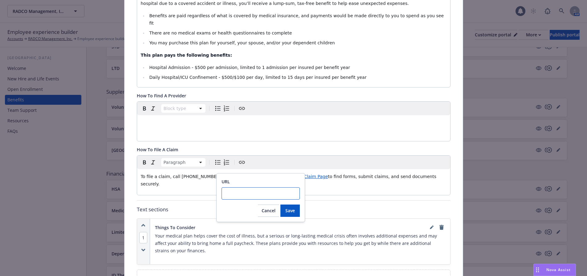
click at [256, 193] on input "URL" at bounding box center [261, 193] width 78 height 12
paste input "[URL][DOMAIN_NAME]"
type input "[URL][DOMAIN_NAME]"
click at [289, 210] on span "Save" at bounding box center [291, 211] width 10 height 6
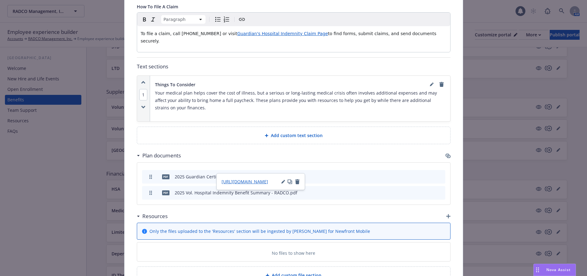
scroll to position [327, 0]
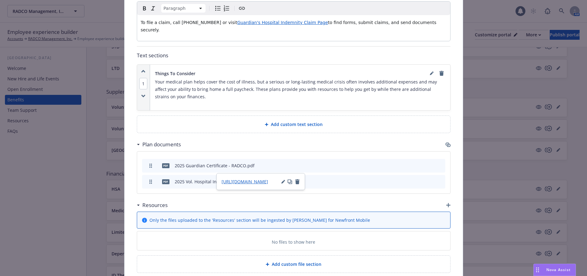
click at [284, 121] on span "Add custom text section" at bounding box center [297, 124] width 52 height 6
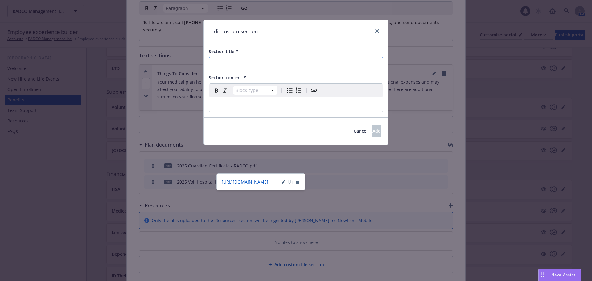
click at [229, 63] on input "Section title *" at bounding box center [296, 63] width 175 height 12
type input "Employee Monthly Contributions"
select select "paragraph"
click at [222, 104] on p "editable markdown" at bounding box center [296, 104] width 167 height 7
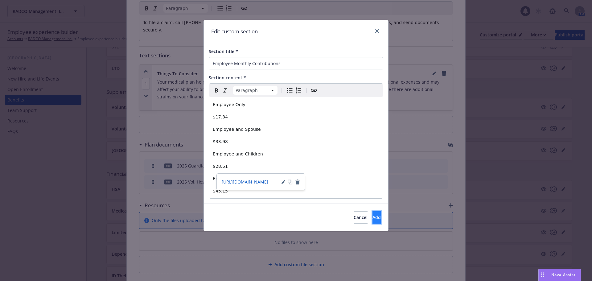
click at [374, 216] on button "Add" at bounding box center [376, 217] width 8 height 12
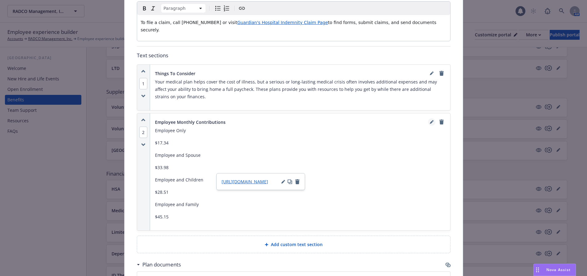
click at [430, 120] on icon "editPencil" at bounding box center [432, 122] width 4 height 4
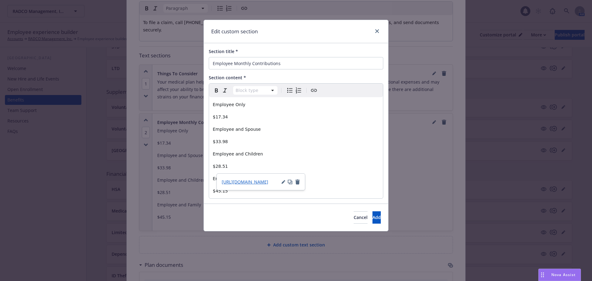
select select "paragraph"
click at [233, 195] on p "$45.15" at bounding box center [296, 190] width 167 height 7
click at [211, 128] on div "Employee Only $17.34 Employee and Spouse $33.98 Employee and Children $28.51 Em…" at bounding box center [296, 147] width 174 height 101
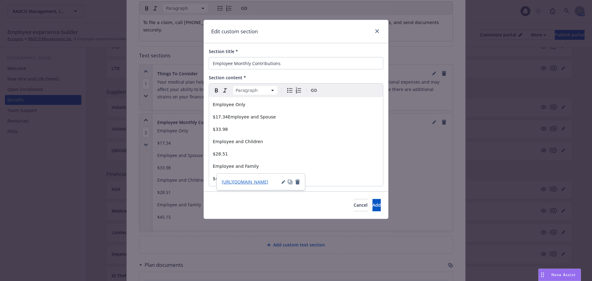
click at [346, 151] on p "$28.51" at bounding box center [296, 153] width 167 height 7
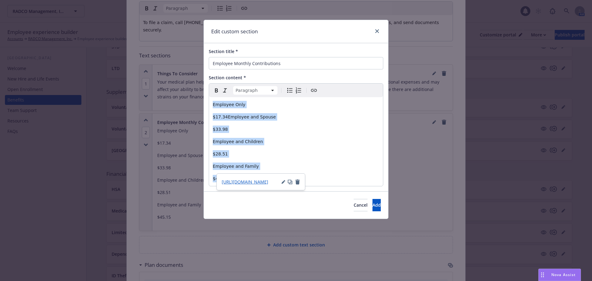
drag, startPoint x: 319, startPoint y: 177, endPoint x: 205, endPoint y: 98, distance: 138.7
click at [205, 98] on div "Section title * Employee Monthly Contributions Section content * Paragraph Para…" at bounding box center [296, 117] width 184 height 148
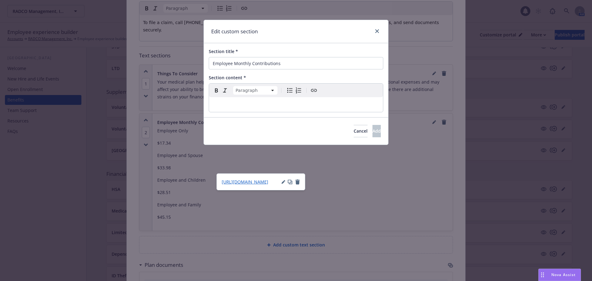
click at [212, 105] on div "editable markdown" at bounding box center [296, 104] width 174 height 15
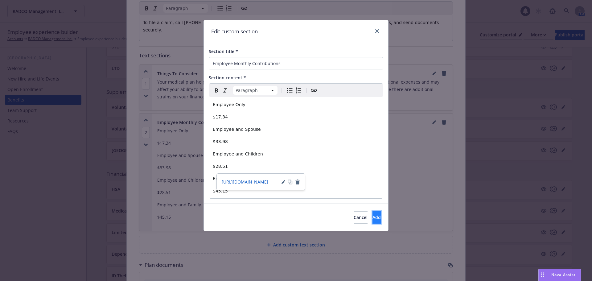
click at [372, 220] on button "Add" at bounding box center [376, 217] width 8 height 12
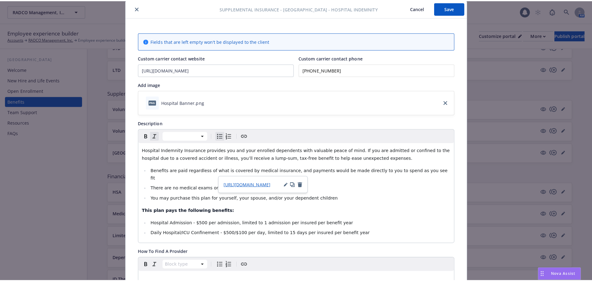
scroll to position [19, 0]
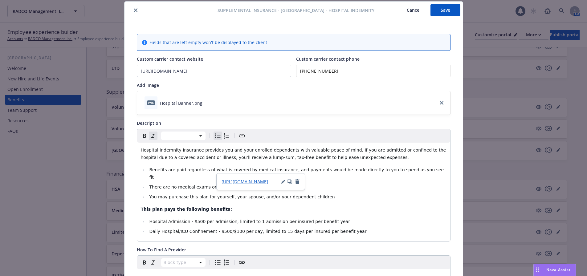
click at [448, 11] on button "Save" at bounding box center [446, 10] width 30 height 12
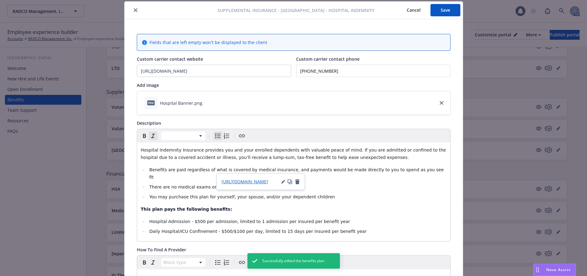
click at [132, 9] on button "close" at bounding box center [135, 9] width 7 height 7
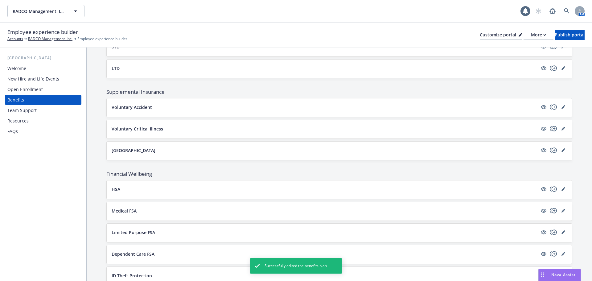
click at [124, 150] on p "[GEOGRAPHIC_DATA]" at bounding box center [134, 150] width 44 height 6
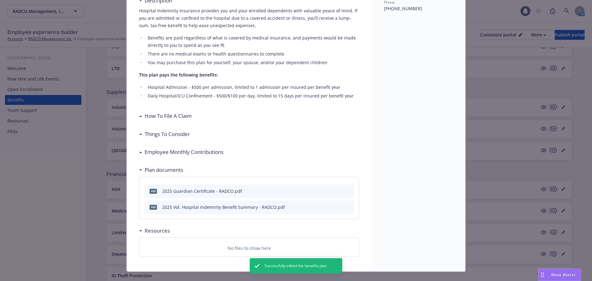
scroll to position [143, 0]
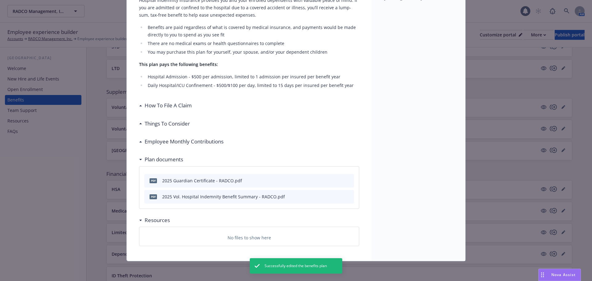
click at [168, 142] on h3 "Employee Monthly Contributions" at bounding box center [184, 142] width 79 height 8
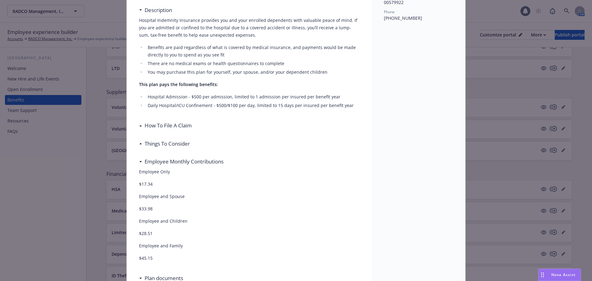
scroll to position [113, 0]
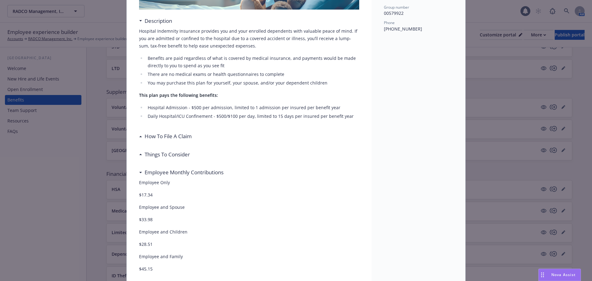
click at [160, 148] on div "Things To Consider" at bounding box center [249, 154] width 220 height 13
click at [159, 137] on h3 "How To File A Claim" at bounding box center [168, 136] width 47 height 8
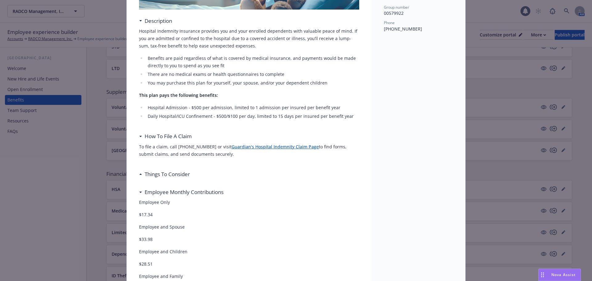
click at [156, 174] on h3 "Things To Consider" at bounding box center [167, 174] width 45 height 8
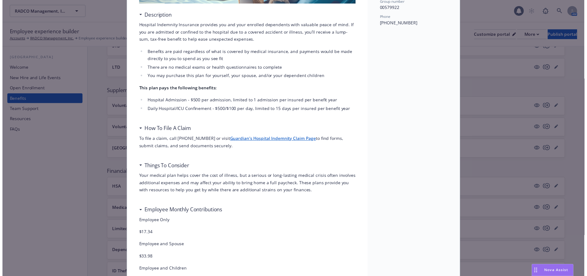
scroll to position [0, 0]
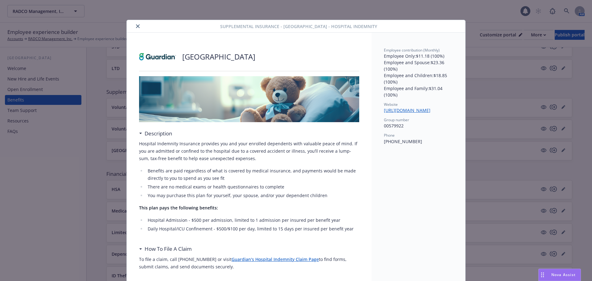
click at [134, 26] on button "close" at bounding box center [137, 26] width 7 height 7
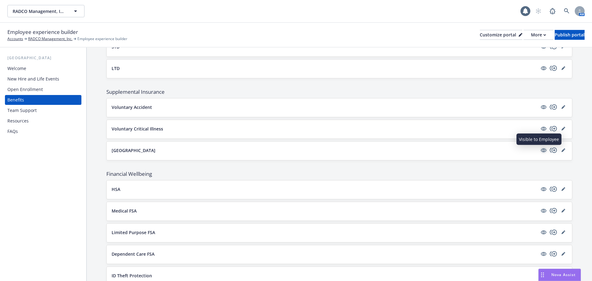
click at [541, 149] on icon "visible" at bounding box center [544, 150] width 6 height 4
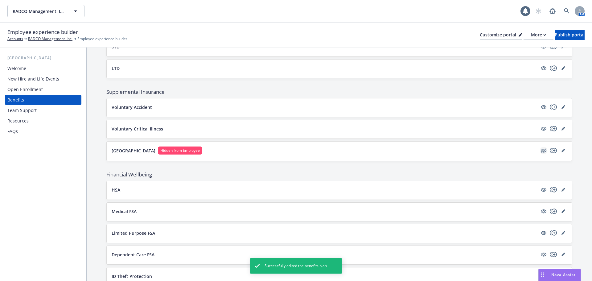
click at [540, 152] on icon "hidden" at bounding box center [543, 150] width 7 height 7
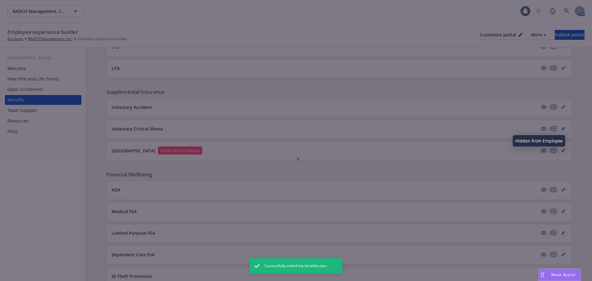
click at [559, 153] on div at bounding box center [296, 140] width 592 height 281
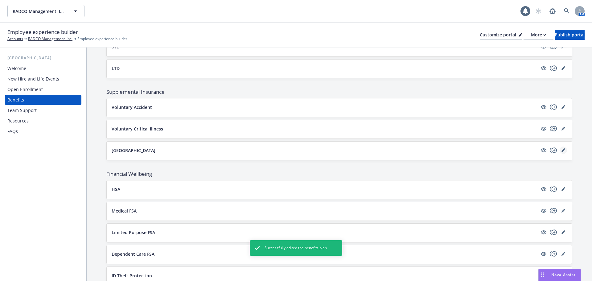
click at [562, 151] on icon "editPencil" at bounding box center [563, 150] width 3 height 3
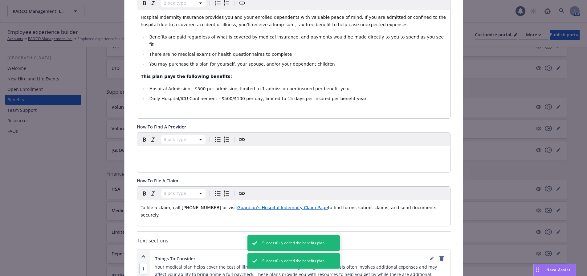
scroll to position [327, 0]
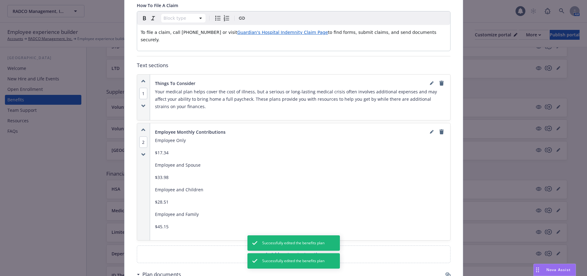
click at [169, 149] on p "$17.34" at bounding box center [300, 152] width 290 height 7
click at [168, 149] on p "$17.34" at bounding box center [300, 152] width 290 height 7
click at [166, 149] on p "$17.34" at bounding box center [300, 152] width 290 height 7
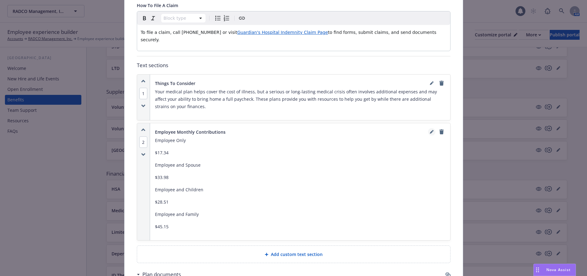
click at [431, 130] on icon "editPencil" at bounding box center [432, 132] width 4 height 4
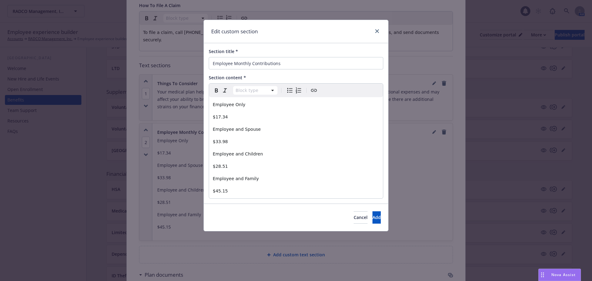
select select "paragraph"
click at [227, 118] on p "$17.34" at bounding box center [296, 116] width 167 height 7
click at [225, 142] on p "$33.98" at bounding box center [296, 141] width 167 height 7
drag, startPoint x: 219, startPoint y: 168, endPoint x: 228, endPoint y: 169, distance: 9.6
click at [228, 170] on p "$28.51" at bounding box center [296, 166] width 167 height 7
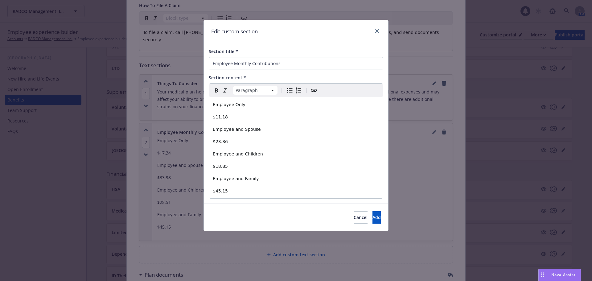
click at [230, 192] on p "$45.15" at bounding box center [296, 190] width 167 height 7
click at [372, 217] on button "Add" at bounding box center [376, 217] width 8 height 12
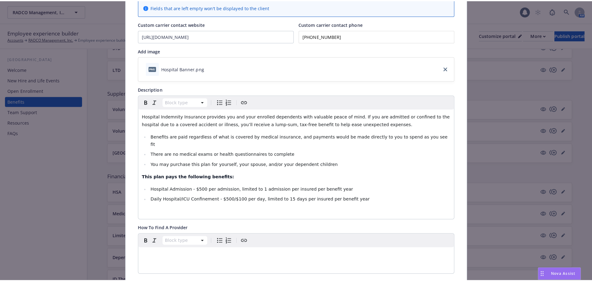
scroll to position [0, 0]
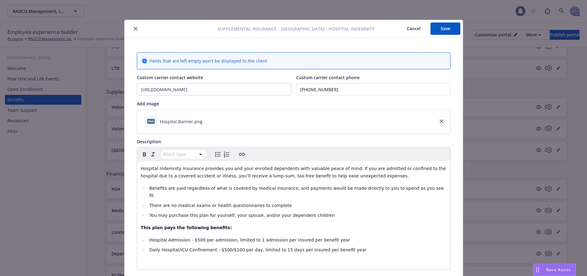
click at [447, 25] on button "Save" at bounding box center [446, 29] width 30 height 12
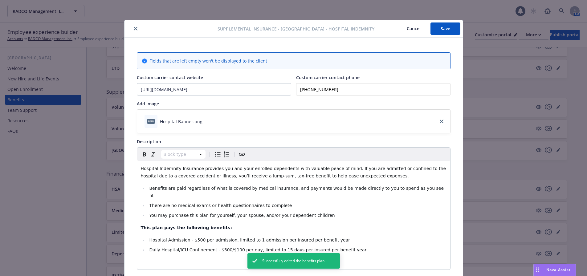
click at [134, 29] on icon "close" at bounding box center [136, 29] width 4 height 4
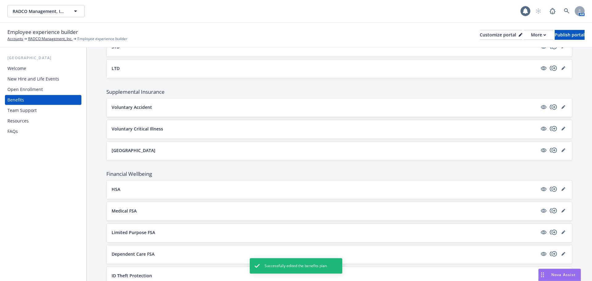
click at [129, 127] on p "Voluntary Critical Illness" at bounding box center [137, 129] width 51 height 6
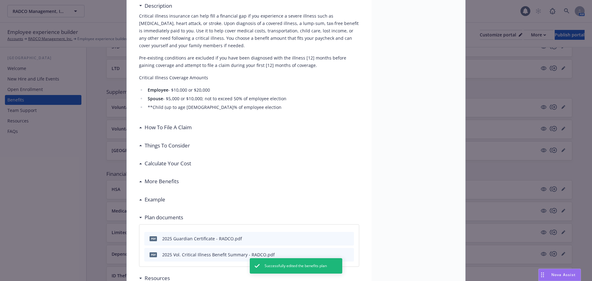
scroll to position [186, 0]
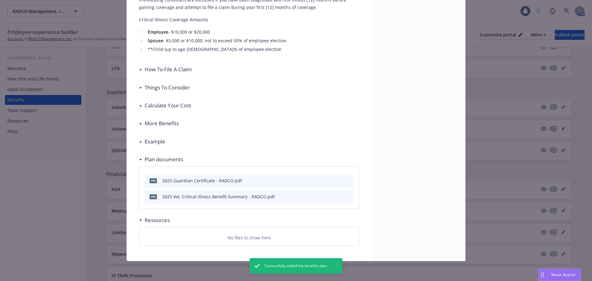
click at [170, 122] on h3 "More Benefits" at bounding box center [162, 123] width 34 height 8
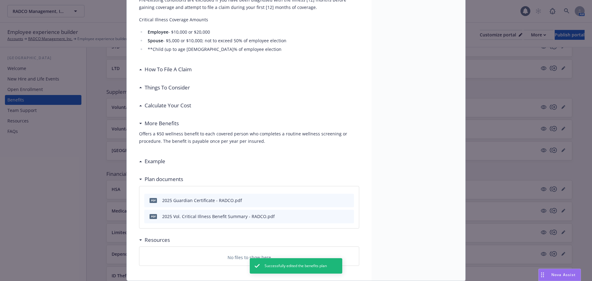
click at [182, 109] on h3 "Calculate Your Cost" at bounding box center [168, 105] width 47 height 8
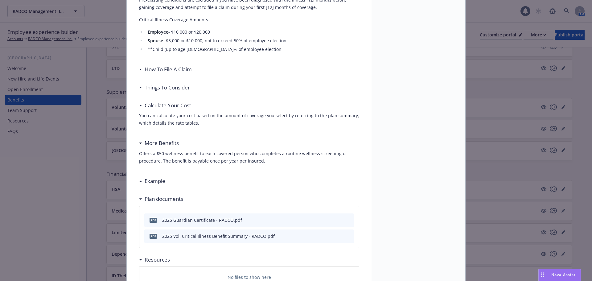
click at [167, 182] on div "Example" at bounding box center [249, 181] width 220 height 13
click at [182, 88] on h3 "Things To Consider" at bounding box center [167, 88] width 45 height 8
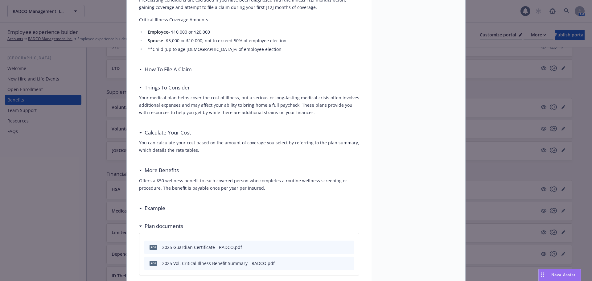
click at [178, 68] on h3 "How To File A Claim" at bounding box center [168, 69] width 47 height 8
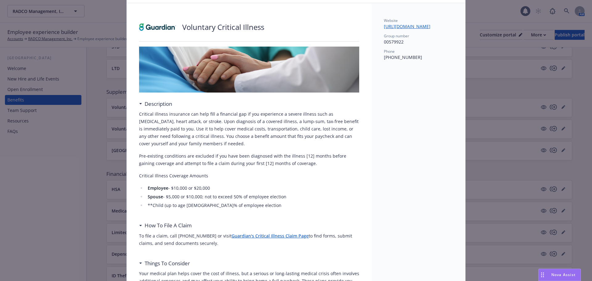
scroll to position [0, 0]
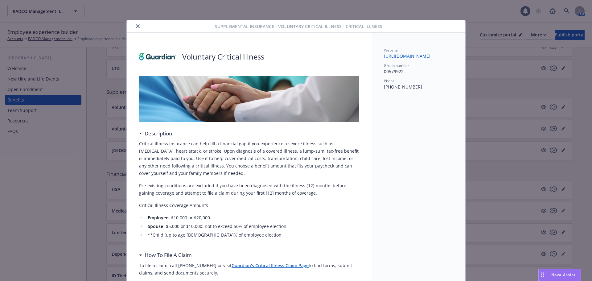
click at [136, 27] on icon "close" at bounding box center [138, 26] width 4 height 4
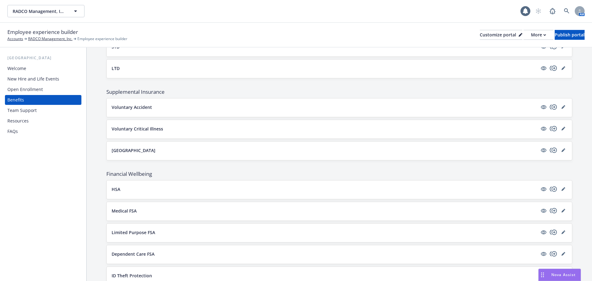
click at [132, 103] on div "Voluntary Accident" at bounding box center [339, 107] width 465 height 19
click at [136, 109] on p "Voluntary Accident" at bounding box center [132, 107] width 40 height 6
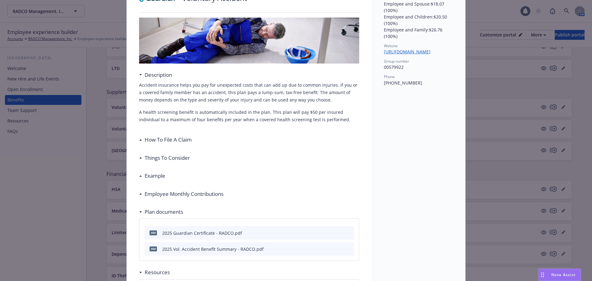
scroll to position [111, 0]
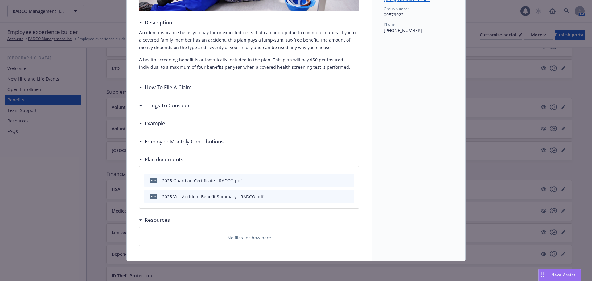
click at [164, 142] on h3 "Employee Monthly Contributions" at bounding box center [184, 142] width 79 height 8
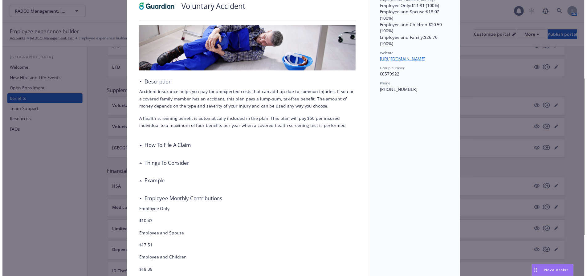
scroll to position [19, 0]
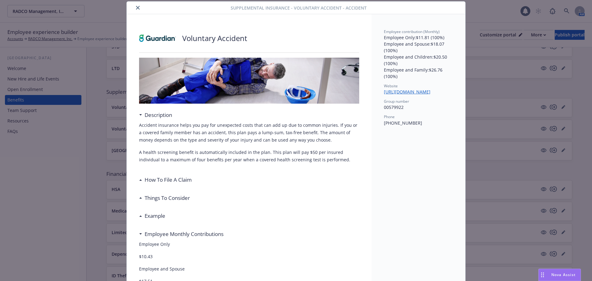
drag, startPoint x: 282, startPoint y: 150, endPoint x: 142, endPoint y: 147, distance: 140.6
drag, startPoint x: 142, startPoint y: 147, endPoint x: 136, endPoint y: 7, distance: 140.1
click at [136, 7] on icon "close" at bounding box center [138, 8] width 4 height 4
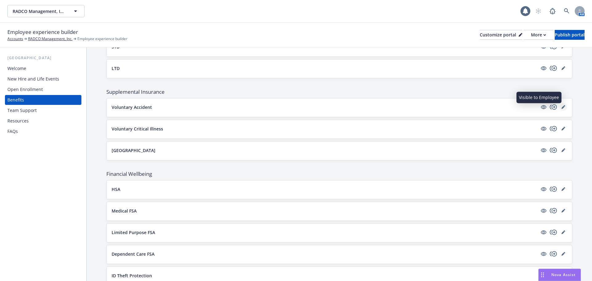
click at [562, 105] on icon "editPencil" at bounding box center [564, 107] width 4 height 4
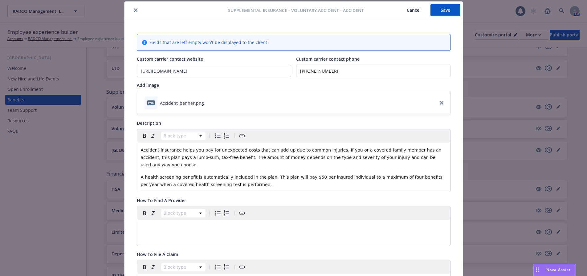
click at [284, 233] on div "Block type" at bounding box center [293, 226] width 313 height 39
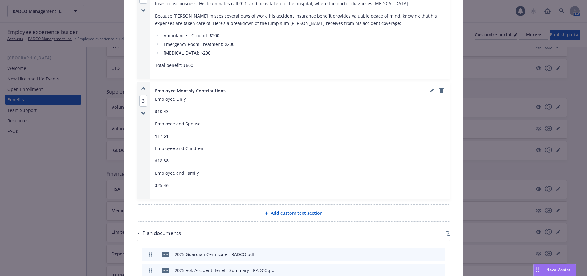
scroll to position [419, 0]
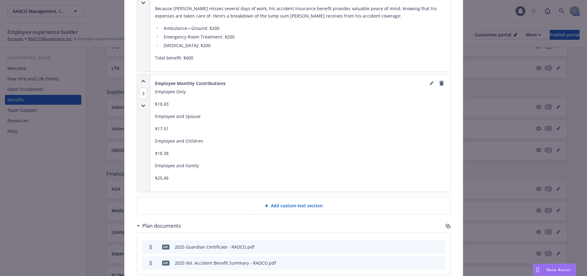
click at [167, 101] on p "$10.43" at bounding box center [300, 104] width 290 height 7
click at [165, 101] on p "$10.43" at bounding box center [300, 104] width 290 height 7
click at [430, 81] on icon "editPencil" at bounding box center [432, 83] width 4 height 4
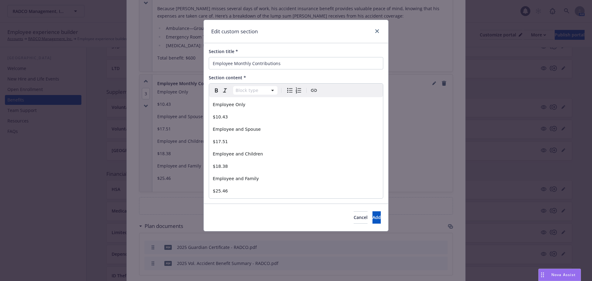
select select "paragraph"
click at [228, 116] on p "$10.43" at bounding box center [296, 116] width 167 height 7
click at [224, 143] on span "$17.51" at bounding box center [220, 141] width 15 height 5
click at [227, 166] on p "$18.38" at bounding box center [296, 166] width 167 height 7
click at [230, 192] on p "$25.46" at bounding box center [296, 190] width 167 height 7
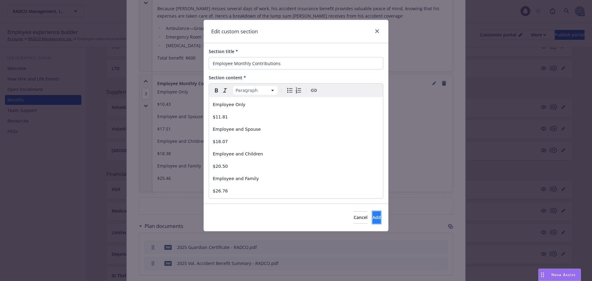
click at [372, 217] on span "Add" at bounding box center [376, 217] width 8 height 6
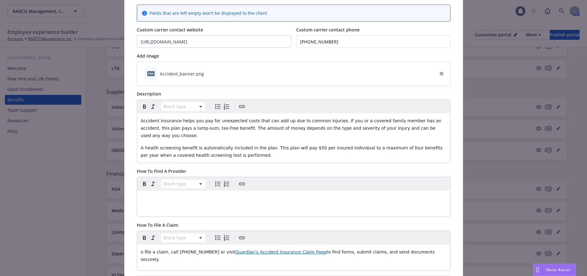
scroll to position [0, 0]
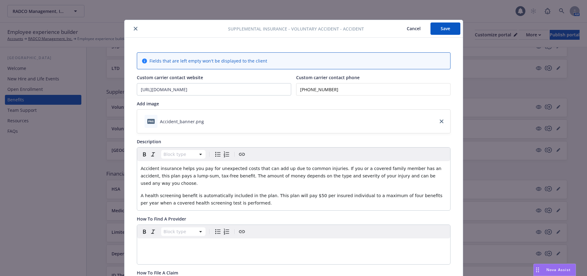
click at [441, 27] on button "Save" at bounding box center [446, 29] width 30 height 12
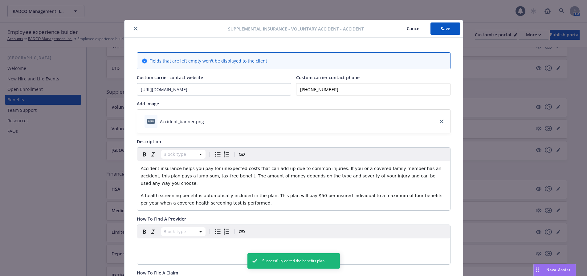
click at [409, 28] on button "Cancel" at bounding box center [414, 29] width 34 height 12
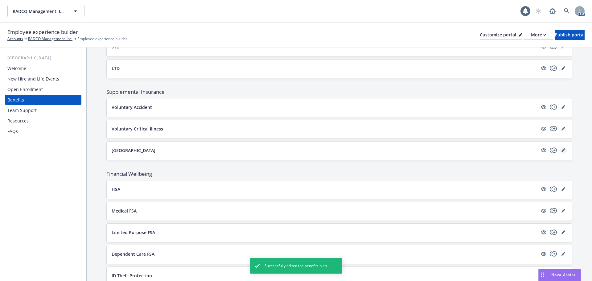
click at [562, 150] on icon "editPencil" at bounding box center [563, 150] width 3 height 3
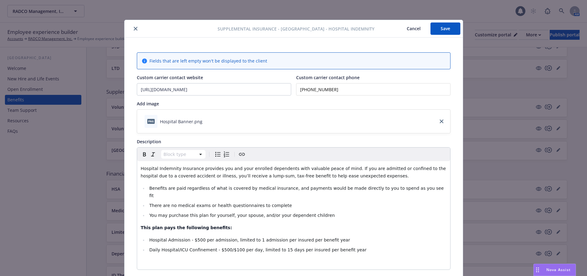
click at [415, 30] on button "Cancel" at bounding box center [414, 29] width 34 height 12
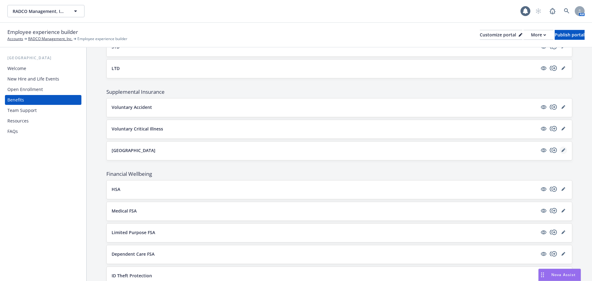
click at [562, 152] on icon "editPencil" at bounding box center [564, 150] width 4 height 4
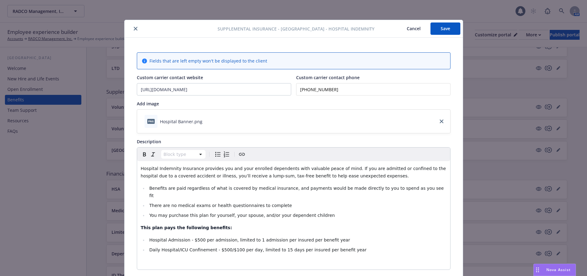
click at [134, 29] on icon "close" at bounding box center [136, 29] width 4 height 4
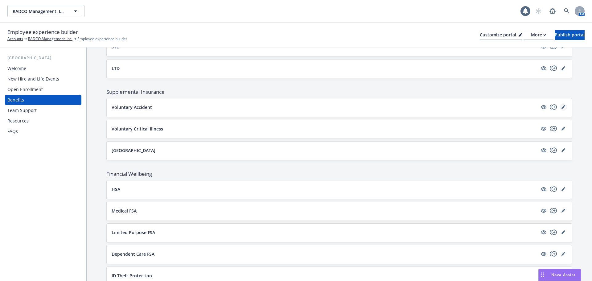
click at [562, 108] on icon "editPencil" at bounding box center [564, 107] width 4 height 4
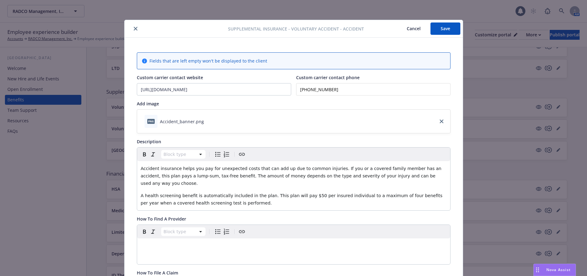
drag, startPoint x: 132, startPoint y: 29, endPoint x: 147, endPoint y: 32, distance: 15.3
click at [134, 29] on icon "close" at bounding box center [136, 29] width 4 height 4
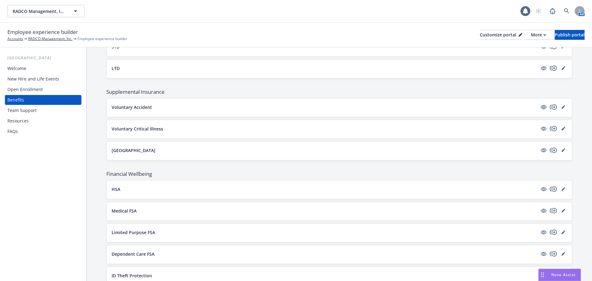
click at [541, 106] on icon "visible" at bounding box center [544, 107] width 6 height 6
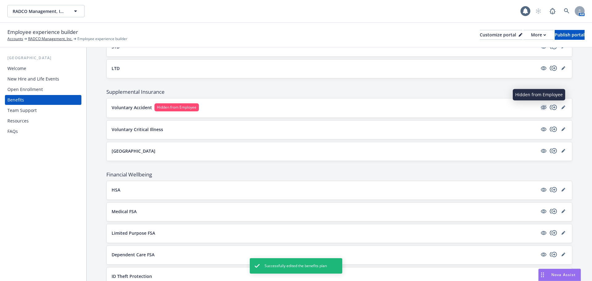
click at [541, 105] on icon "hidden" at bounding box center [543, 107] width 7 height 7
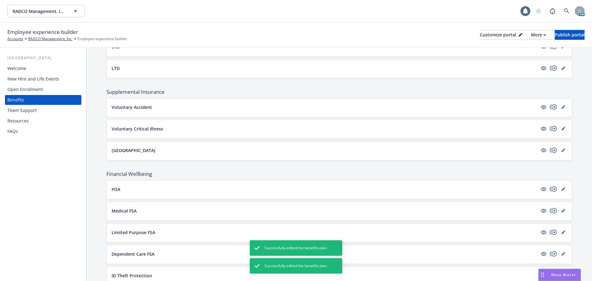
click at [140, 105] on p "Voluntary Accident" at bounding box center [132, 107] width 40 height 6
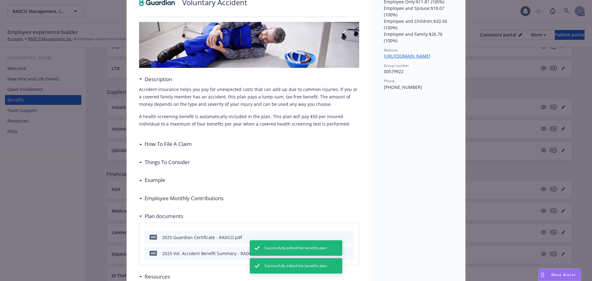
scroll to position [111, 0]
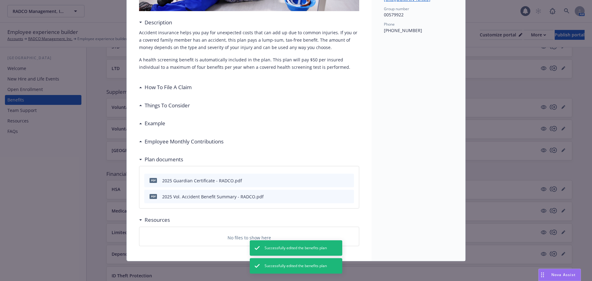
click at [154, 139] on h3 "Employee Monthly Contributions" at bounding box center [184, 142] width 79 height 8
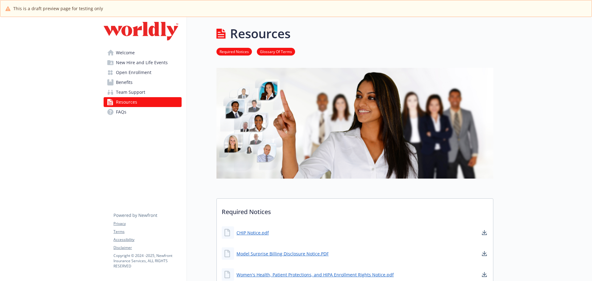
click at [138, 83] on link "Benefits" at bounding box center [143, 82] width 78 height 10
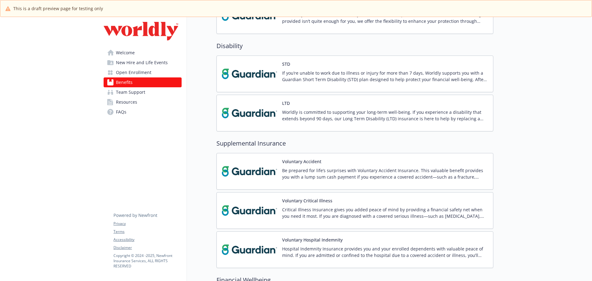
scroll to position [493, 0]
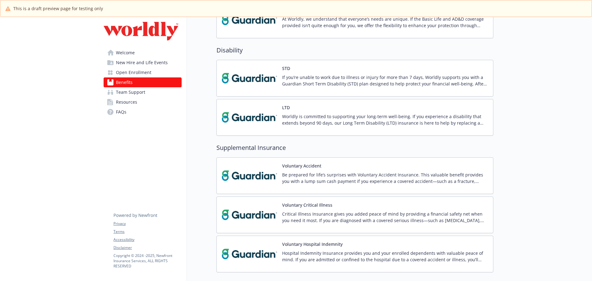
click at [301, 169] on button "Voluntary Accident" at bounding box center [301, 166] width 39 height 6
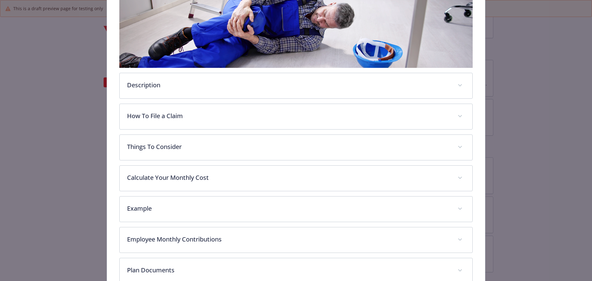
scroll to position [111, 0]
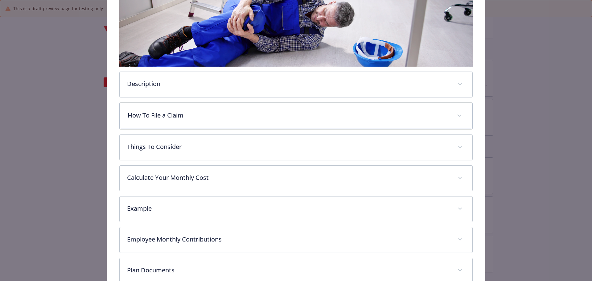
click at [202, 121] on div "How To File a Claim" at bounding box center [296, 116] width 353 height 27
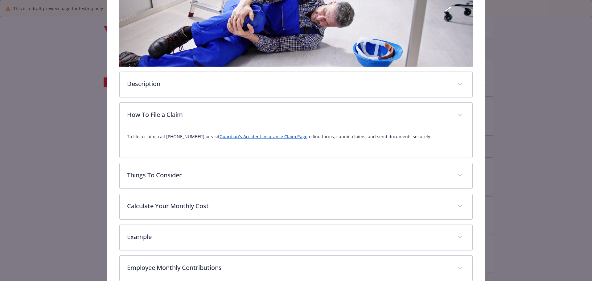
drag, startPoint x: 128, startPoint y: 135, endPoint x: 465, endPoint y: 138, distance: 337.0
click at [475, 135] on div "Voluntary Accident Website www.guardianlife.com Phone (888) 482-7342 Group numb…" at bounding box center [296, 124] width 378 height 405
copy p "o file a claim, call 1-888-482-7342 or visit Guardian's Accident Insurance Clai…"
click at [255, 146] on div "To file a claim, call 1-888-482-7342 or visit Guardian's Accident Insurance Cla…" at bounding box center [296, 139] width 338 height 22
click at [153, 148] on div "To file a claim, call 1-888-482-7342 or visit Guardian's Accident Insurance Cla…" at bounding box center [296, 139] width 338 height 22
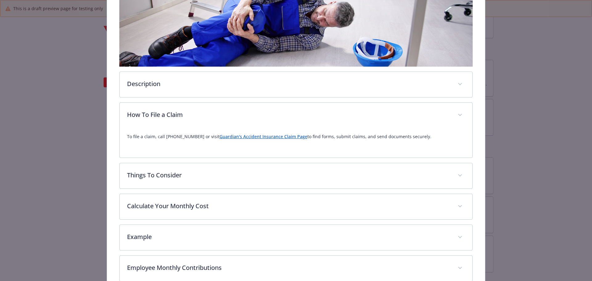
drag, startPoint x: 123, startPoint y: 136, endPoint x: 129, endPoint y: 138, distance: 6.4
click at [129, 137] on div "To file a claim, call 1-888-482-7342 or visit Guardian's Accident Insurance Cla…" at bounding box center [296, 143] width 353 height 30
click at [128, 139] on p "To file a claim, call 1-888-482-7342 or visit Guardian's Accident Insurance Cla…" at bounding box center [296, 136] width 338 height 7
drag, startPoint x: 208, startPoint y: 137, endPoint x: 226, endPoint y: 134, distance: 17.8
click at [226, 134] on p "To file a claim, call 1-888-482-7342 or visit Guardian's Accident Insurance Cla…" at bounding box center [296, 136] width 338 height 7
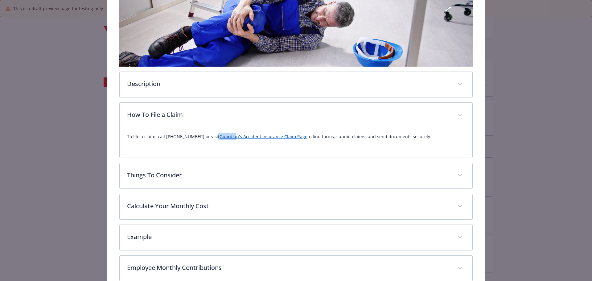
click at [251, 134] on link "Guardian's Accident Insurance Claim Page" at bounding box center [264, 137] width 88 height 6
click at [237, 149] on div "To file a claim, call 1-888-482-7342 or visit Guardian's Accident Insurance Cla…" at bounding box center [296, 143] width 353 height 30
drag, startPoint x: 219, startPoint y: 135, endPoint x: 295, endPoint y: 138, distance: 75.9
click at [295, 138] on p "To file a claim, call 1-888-482-7342 or visit Guardian's Accident Insurance Cla…" at bounding box center [296, 136] width 338 height 7
drag, startPoint x: 279, startPoint y: 135, endPoint x: 276, endPoint y: 146, distance: 11.1
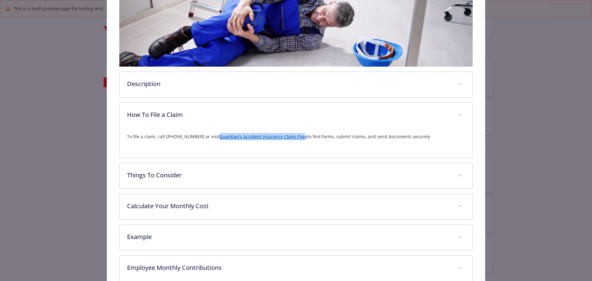
click at [276, 146] on div "To file a claim, call 1-888-482-7342 or visit Guardian's Accident Insurance Cla…" at bounding box center [296, 139] width 338 height 22
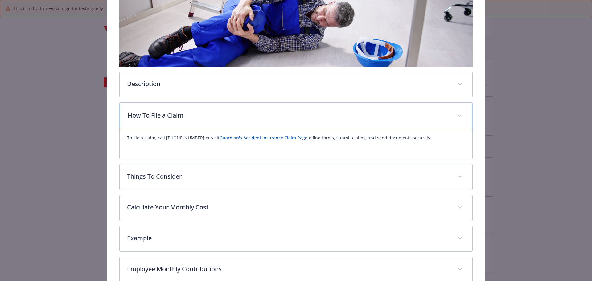
click at [458, 114] on icon "details for plan Supplemental Insurance - Voluntary Accident - Accident" at bounding box center [460, 115] width 4 height 2
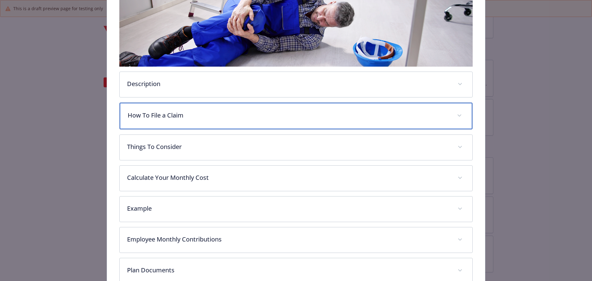
click at [458, 115] on icon "details for plan Supplemental Insurance - Voluntary Accident - Accident" at bounding box center [460, 115] width 4 height 2
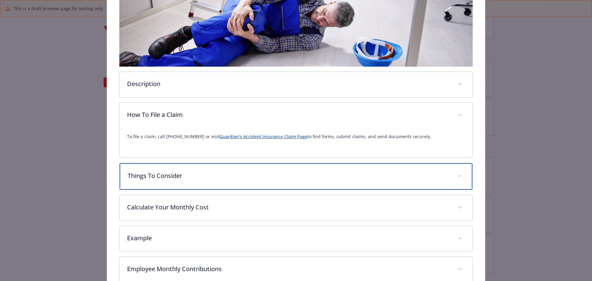
click at [204, 182] on div "Things To Consider" at bounding box center [296, 176] width 353 height 27
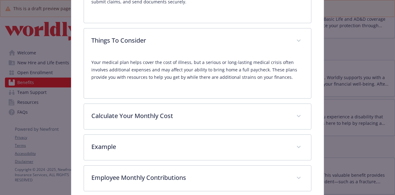
scroll to position [240, 0]
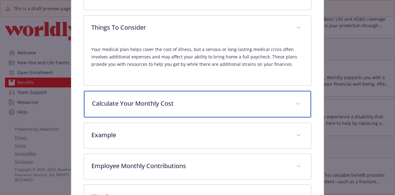
click at [161, 102] on p "Calculate Your Monthly Cost" at bounding box center [190, 103] width 196 height 9
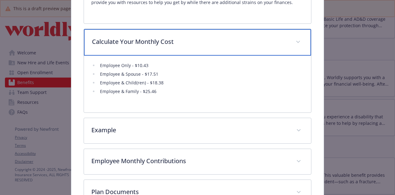
scroll to position [271, 0]
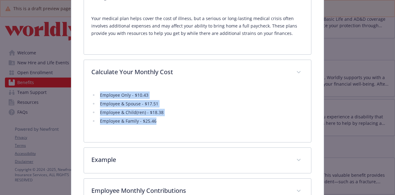
drag, startPoint x: 157, startPoint y: 117, endPoint x: 95, endPoint y: 88, distance: 68.4
click at [95, 88] on div "Employee Only - $10.43 Employee & Spouse - $17.51 Employee & Child(ren) - $18.3…" at bounding box center [197, 109] width 212 height 49
copy ul "Employee Only - $10.43 Employee & Spouse - $17.51 Employee & Child(ren) - $18.3…"
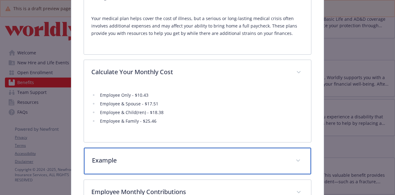
drag, startPoint x: 3, startPoint y: 118, endPoint x: 141, endPoint y: 156, distance: 143.0
click at [141, 156] on p "Example" at bounding box center [190, 159] width 196 height 9
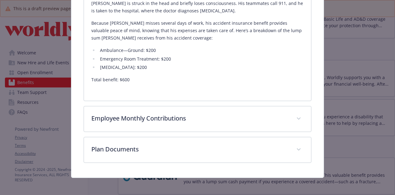
scroll to position [458, 0]
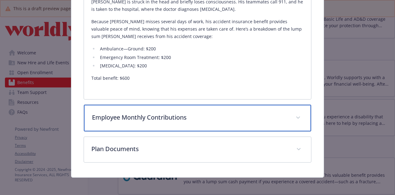
click at [138, 120] on p "Employee Monthly Contributions" at bounding box center [190, 117] width 196 height 9
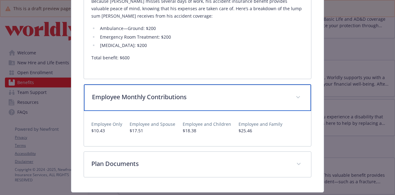
scroll to position [487, 0]
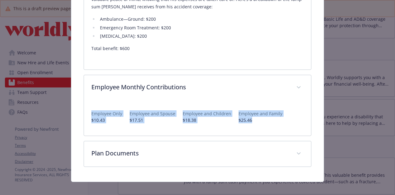
drag, startPoint x: 256, startPoint y: 121, endPoint x: 83, endPoint y: 109, distance: 173.4
click at [84, 109] on div "Employee Only $10.43 Employee and Spouse $17.51 Employee and Children $18.38 Em…" at bounding box center [197, 117] width 227 height 35
copy div "Employee Only $10.43 Employee and Spouse $17.51 Employee and Children $18.38 Em…"
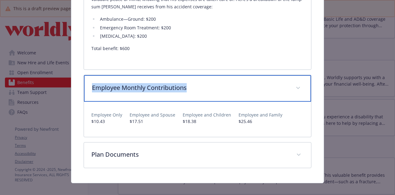
drag, startPoint x: 189, startPoint y: 86, endPoint x: 81, endPoint y: 85, distance: 107.6
copy p "Employee Monthly Contributions"
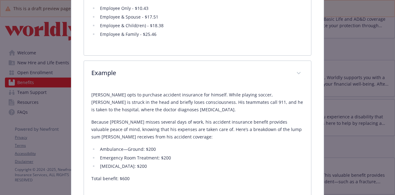
scroll to position [395, 0]
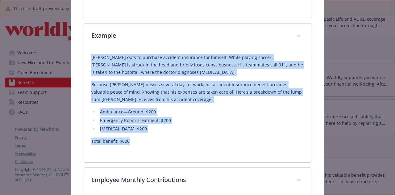
drag, startPoint x: 131, startPoint y: 139, endPoint x: 91, endPoint y: 56, distance: 92.1
click at [84, 54] on div "Alex opts to purchase accident insurance for himself. While playing soccer, Ale…" at bounding box center [197, 105] width 227 height 113
copy div "Alex opts to purchase accident insurance for himself. While playing soccer, Ale…"
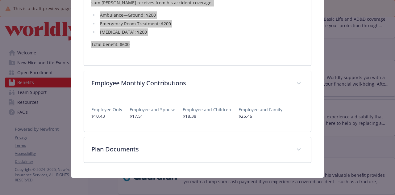
scroll to position [492, 0]
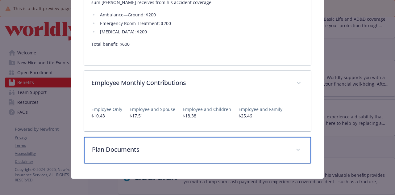
click at [200, 156] on div "Plan Documents" at bounding box center [197, 150] width 227 height 27
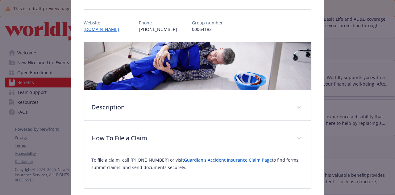
scroll to position [0, 0]
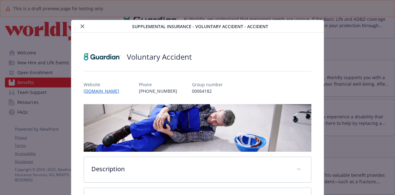
click at [84, 26] on button "close" at bounding box center [82, 26] width 7 height 7
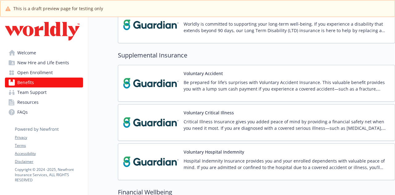
click at [231, 119] on p "Critical Illness Insurance gives you added peace of mind by providing a financi…" at bounding box center [286, 124] width 206 height 13
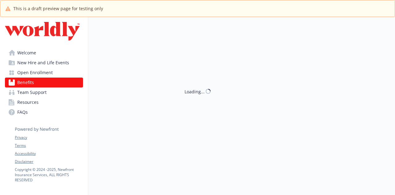
scroll to position [586, 0]
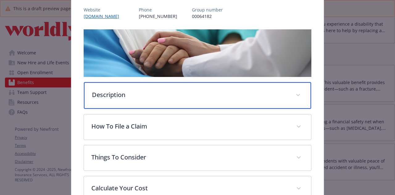
click at [143, 95] on p "Description" at bounding box center [190, 94] width 196 height 9
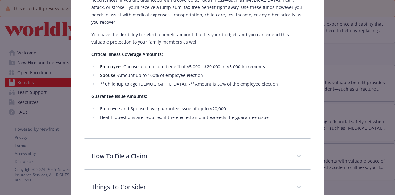
scroll to position [202, 0]
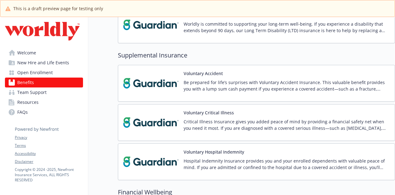
drag, startPoint x: 4, startPoint y: 130, endPoint x: 220, endPoint y: 108, distance: 216.4
click at [194, 109] on button "Voluntary Critical Illness" at bounding box center [208, 112] width 50 height 6
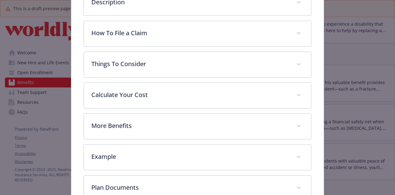
scroll to position [173, 0]
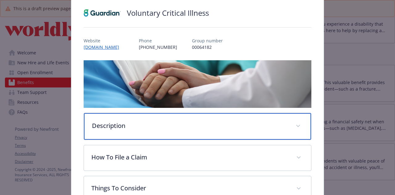
click at [118, 125] on p "Description" at bounding box center [190, 125] width 196 height 9
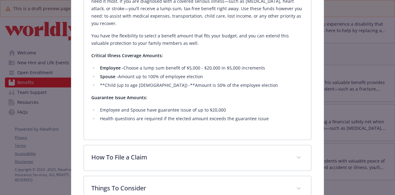
scroll to position [202, 0]
drag, startPoint x: 99, startPoint y: 75, endPoint x: 149, endPoint y: 78, distance: 50.0
click at [149, 81] on li "**Child (up to age 26) -**Amount is 50% of the employee election" at bounding box center [200, 84] width 205 height 7
copy li "**Child (up to age 26) -**"
click at [220, 120] on div "Critical Illness Insurance gives you added peace of mind by providing a financi…" at bounding box center [197, 58] width 212 height 147
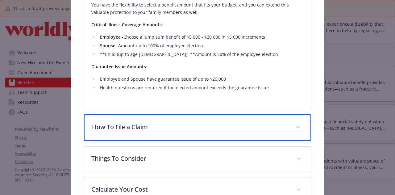
click at [146, 122] on div "How To File a Claim" at bounding box center [197, 127] width 227 height 27
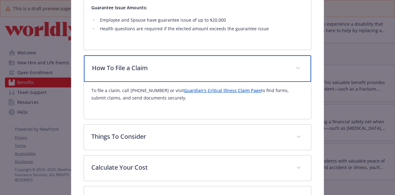
scroll to position [295, 0]
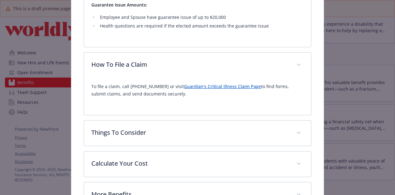
drag, startPoint x: 171, startPoint y: 87, endPoint x: 73, endPoint y: 78, distance: 98.2
click at [72, 78] on div "Voluntary Critical Illness Website www.guardianlife.com Phone (888) 482-7342 Gr…" at bounding box center [197, 13] width 252 height 541
copy p "To file a claim, call 1-888-482-7342 or visit Guardian's Critical Illness Claim…"
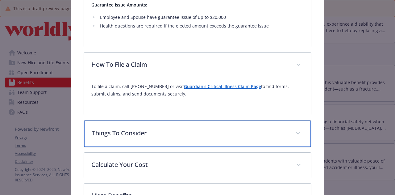
click at [146, 128] on p "Things To Consider" at bounding box center [190, 132] width 196 height 9
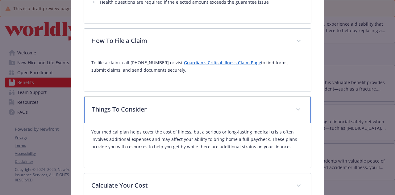
scroll to position [356, 0]
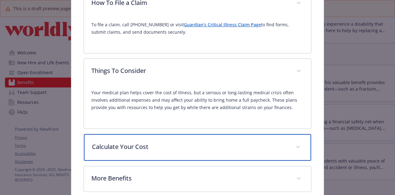
click at [146, 148] on div "Calculate Your Cost" at bounding box center [197, 147] width 227 height 27
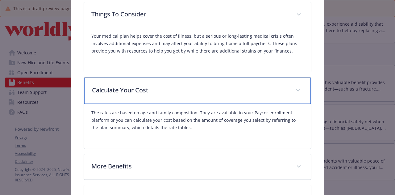
scroll to position [418, 0]
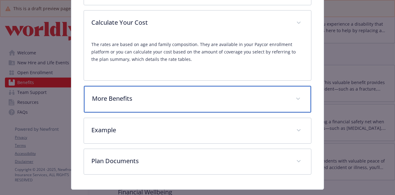
click at [124, 94] on p "More Benefits" at bounding box center [190, 98] width 196 height 9
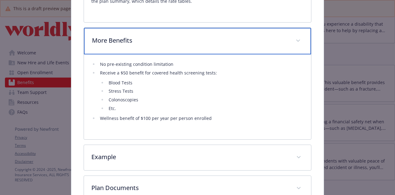
scroll to position [541, 0]
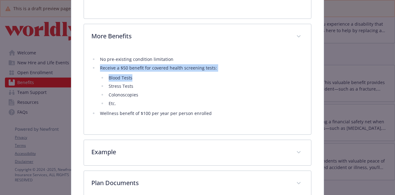
drag, startPoint x: 89, startPoint y: 60, endPoint x: 218, endPoint y: 63, distance: 128.3
click at [218, 63] on div "No pre-existing condition limitation Receive a $50 benefit for covered health s…" at bounding box center [197, 91] width 227 height 85
click at [184, 74] on li "Blood Tests" at bounding box center [205, 77] width 196 height 7
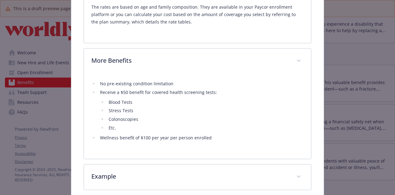
scroll to position [480, 0]
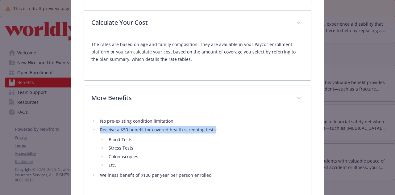
drag, startPoint x: 218, startPoint y: 119, endPoint x: 211, endPoint y: 120, distance: 7.1
click at [211, 126] on li "Receive a $50 benefit for covered health screening tests: Blood Tests Stress Te…" at bounding box center [200, 147] width 205 height 43
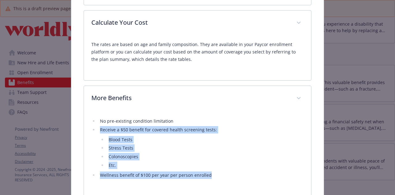
drag, startPoint x: 216, startPoint y: 165, endPoint x: 97, endPoint y: 121, distance: 126.4
click at [97, 121] on ul "No pre-existing condition limitation Receive a $50 benefit for covered health s…" at bounding box center [197, 148] width 212 height 62
copy ul "Receive a $50 benefit for covered health screening tests: Blood Tests Stress Te…"
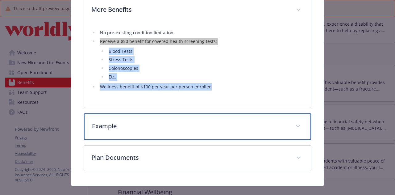
click at [130, 121] on p "Example" at bounding box center [190, 125] width 196 height 9
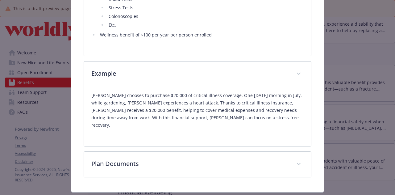
scroll to position [620, 0]
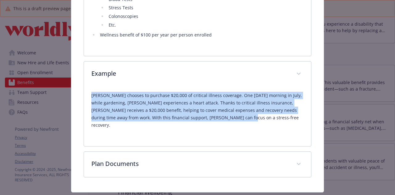
drag, startPoint x: 238, startPoint y: 109, endPoint x: 100, endPoint y: 87, distance: 140.3
click at [89, 88] on div "[PERSON_NAME] chooses to purchase $20,000 of critical illness coverage. One [DA…" at bounding box center [197, 116] width 227 height 59
copy p "[PERSON_NAME] chooses to purchase $20,000 of critical illness coverage. One [DA…"
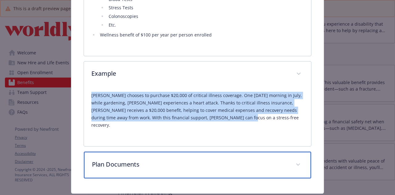
click at [146, 152] on div "Plan Documents" at bounding box center [197, 164] width 227 height 27
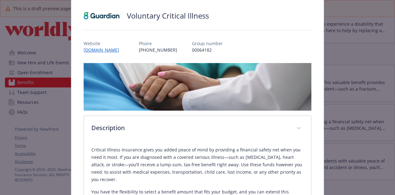
scroll to position [0, 0]
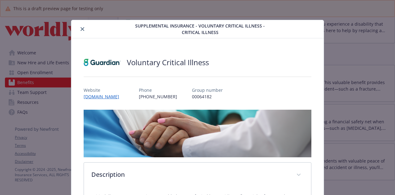
click at [80, 28] on icon "close" at bounding box center [82, 29] width 4 height 4
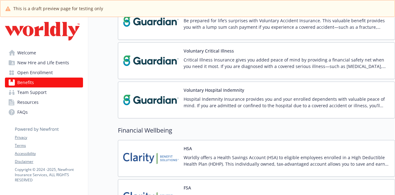
click at [227, 87] on button "Voluntary Hospital Indemnity" at bounding box center [213, 90] width 60 height 6
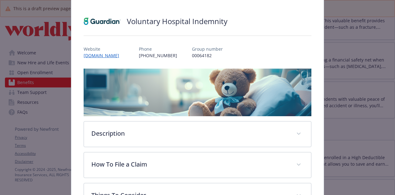
scroll to position [49, 0]
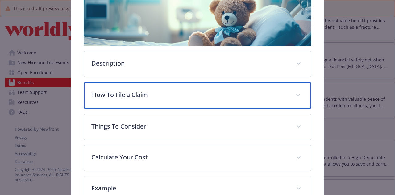
click at [166, 92] on p "How To File a Claim" at bounding box center [190, 94] width 196 height 9
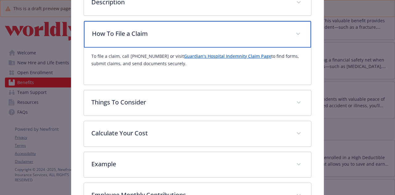
scroll to position [173, 0]
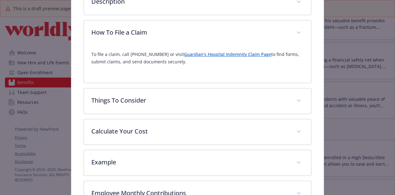
drag, startPoint x: 195, startPoint y: 60, endPoint x: 82, endPoint y: 51, distance: 113.5
click at [82, 51] on div "Voluntary Hospital Indemnity Website www.guardianlife.com Phone (888) 482-7342 …" at bounding box center [197, 59] width 252 height 386
copy p "To file a claim, call 1-888-482-7342 or visit Guardian's Hospital Indemnity Cla…"
click at [254, 66] on div "To file a claim, call 1-888-482-7342 or visit Guardian's Hospital Indemnity Cla…" at bounding box center [197, 61] width 212 height 30
click at [201, 52] on link "Guardian's Hospital Indemnity Claim Page" at bounding box center [227, 54] width 87 height 6
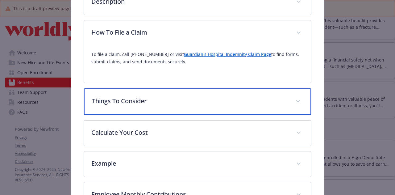
click at [127, 103] on div "Things To Consider" at bounding box center [197, 101] width 227 height 27
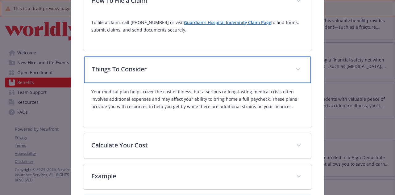
scroll to position [234, 0]
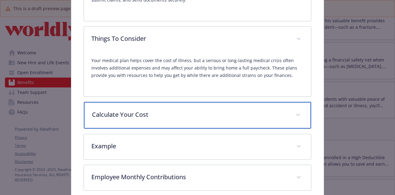
click at [121, 121] on div "Calculate Your Cost" at bounding box center [197, 115] width 227 height 27
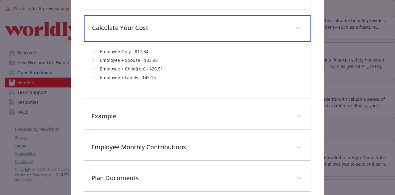
scroll to position [327, 0]
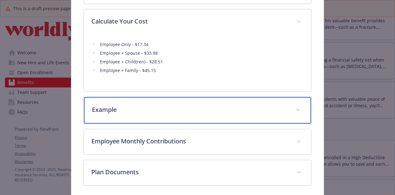
click at [128, 117] on div "Example" at bounding box center [197, 110] width 227 height 27
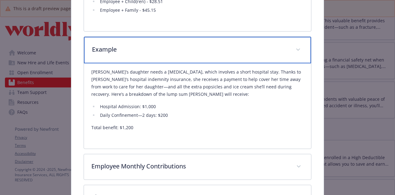
scroll to position [389, 0]
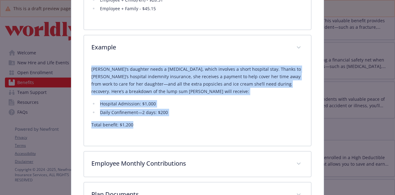
drag, startPoint x: 134, startPoint y: 124, endPoint x: 88, endPoint y: 65, distance: 74.5
click at [88, 65] on div "Erin’s daughter needs a tonsillectomy, which involves a short hospital stay. Th…" at bounding box center [197, 102] width 227 height 85
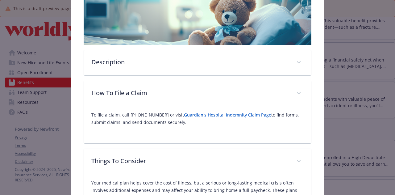
scroll to position [111, 0]
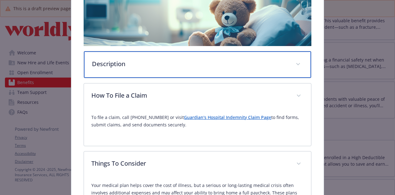
click at [129, 61] on p "Description" at bounding box center [190, 63] width 196 height 9
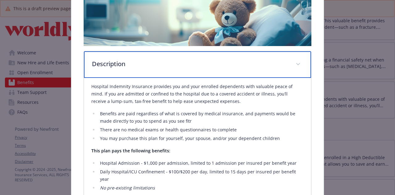
scroll to position [142, 0]
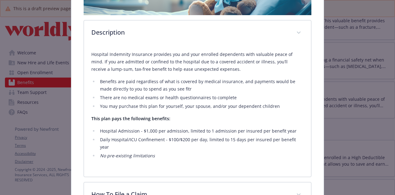
click at [175, 88] on li "Benefits are paid regardless of what is covered by medical insurance, and payme…" at bounding box center [200, 85] width 205 height 15
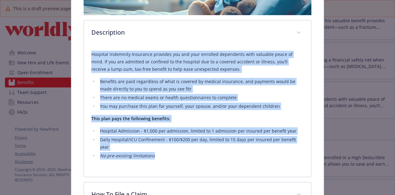
drag, startPoint x: 156, startPoint y: 147, endPoint x: 88, endPoint y: 53, distance: 115.8
click at [88, 53] on div "Hospital Indemnity Insurance provides you and your enrolled dependents with val…" at bounding box center [197, 111] width 227 height 131
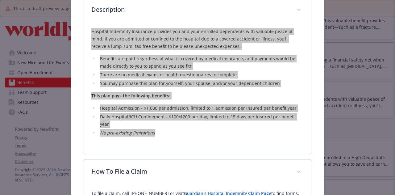
scroll to position [173, 0]
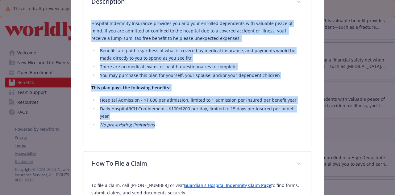
click at [192, 182] on link "Guardian's Hospital Indemnity Claim Page" at bounding box center [227, 185] width 87 height 6
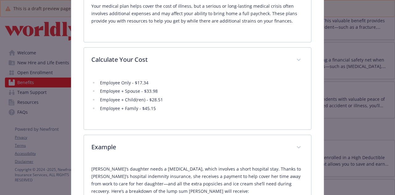
scroll to position [557, 0]
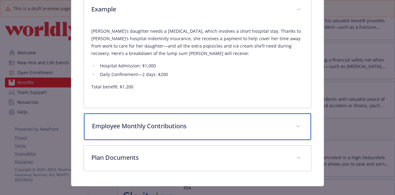
click at [177, 122] on div "Employee Monthly Contributions" at bounding box center [197, 126] width 227 height 27
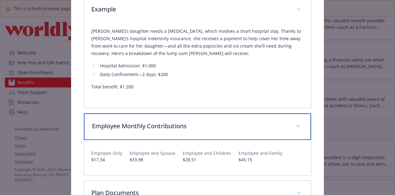
scroll to position [588, 0]
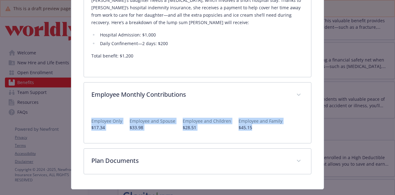
drag, startPoint x: 264, startPoint y: 119, endPoint x: 91, endPoint y: 113, distance: 173.4
click at [91, 113] on div "Employee Only $17.34 Employee and Spouse $33.98 Employee and Children $28.51 Em…" at bounding box center [197, 122] width 212 height 18
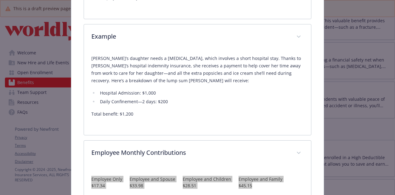
scroll to position [526, 0]
